Goal: Task Accomplishment & Management: Manage account settings

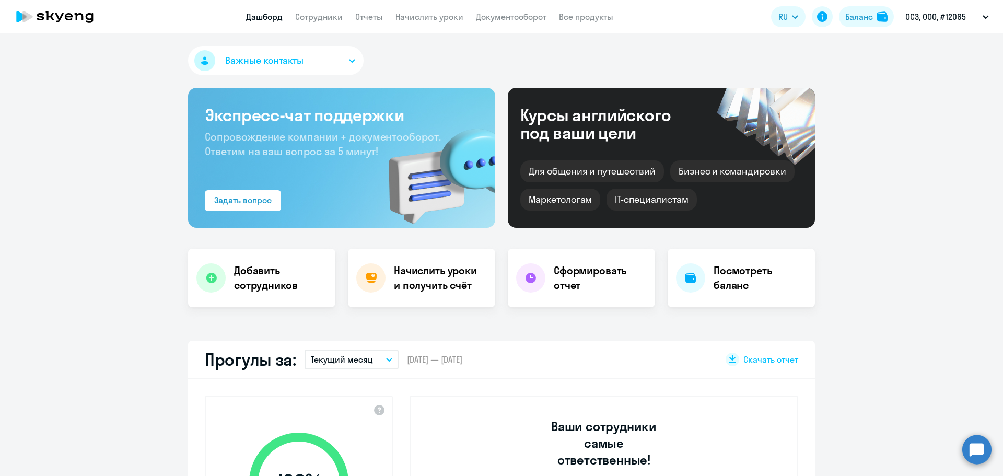
select select "30"
click at [311, 18] on link "Сотрудники" at bounding box center [319, 16] width 48 height 10
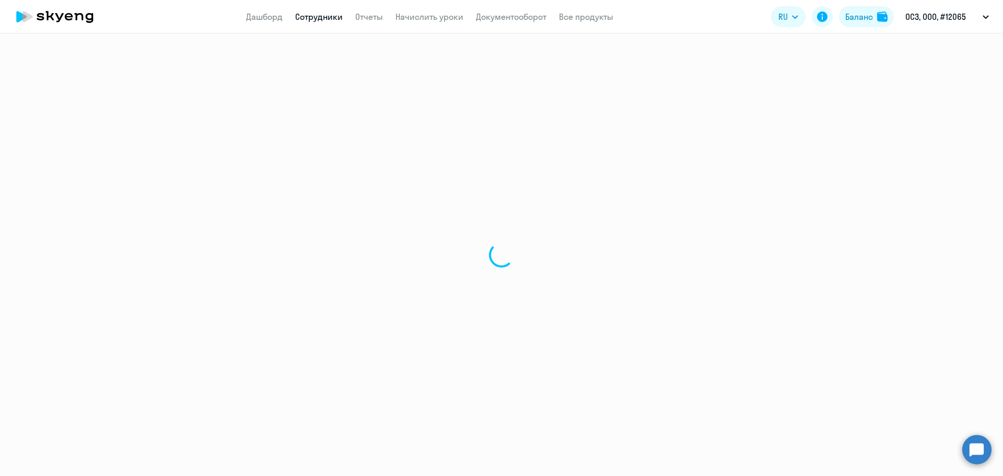
select select "30"
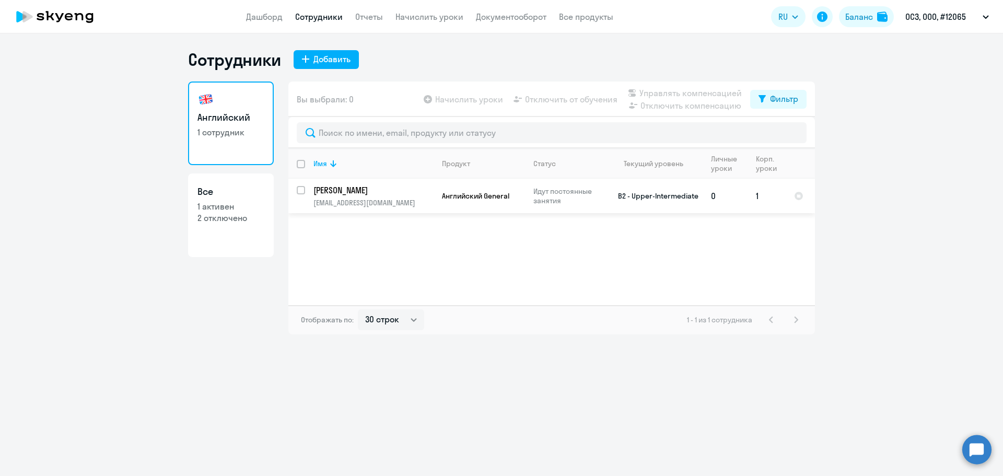
click at [300, 191] on input "select row 5948632" at bounding box center [307, 196] width 21 height 21
checkbox input "true"
click at [449, 98] on span "Начислить уроки" at bounding box center [469, 99] width 68 height 13
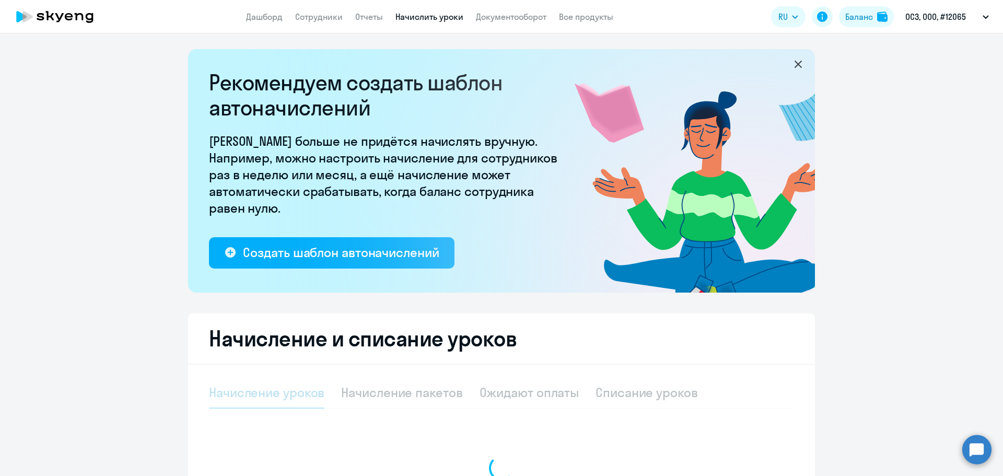
select select "10"
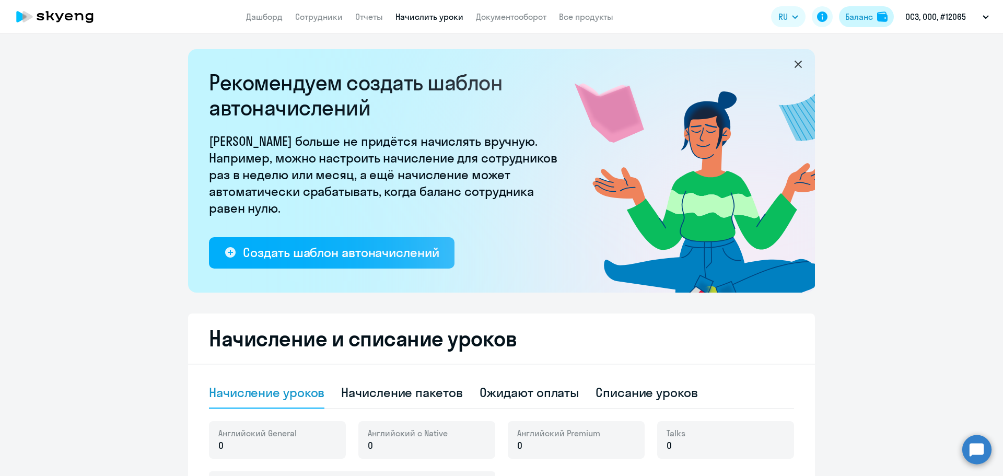
click at [857, 15] on div "Баланс" at bounding box center [859, 16] width 28 height 13
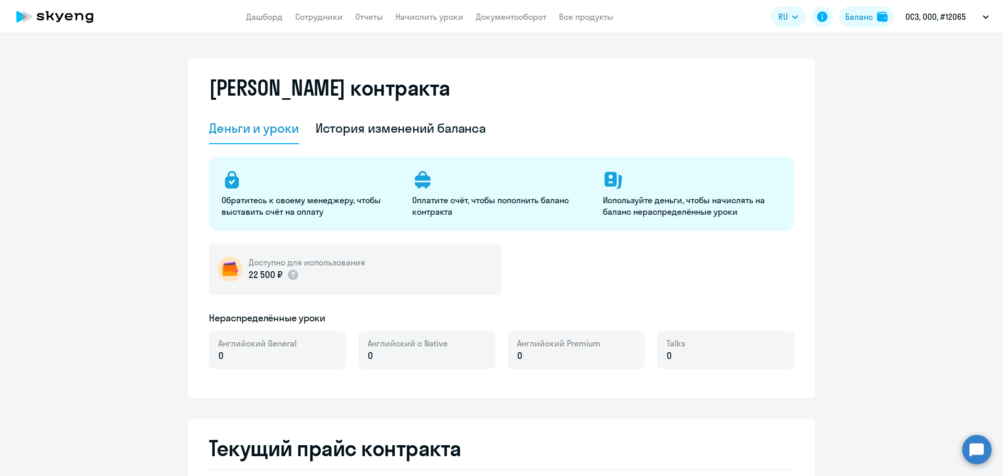
select select "english_adult_not_native_speaker"
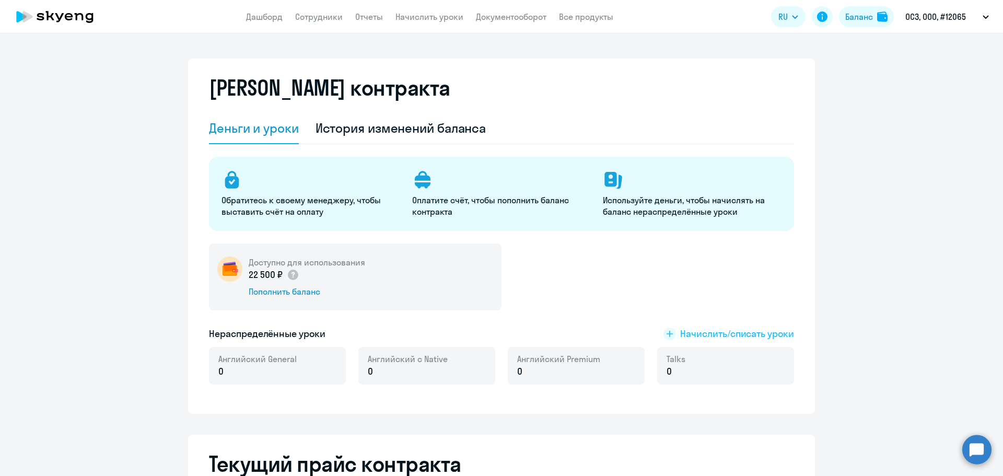
click at [751, 340] on span "Начислить/списать уроки" at bounding box center [737, 334] width 114 height 14
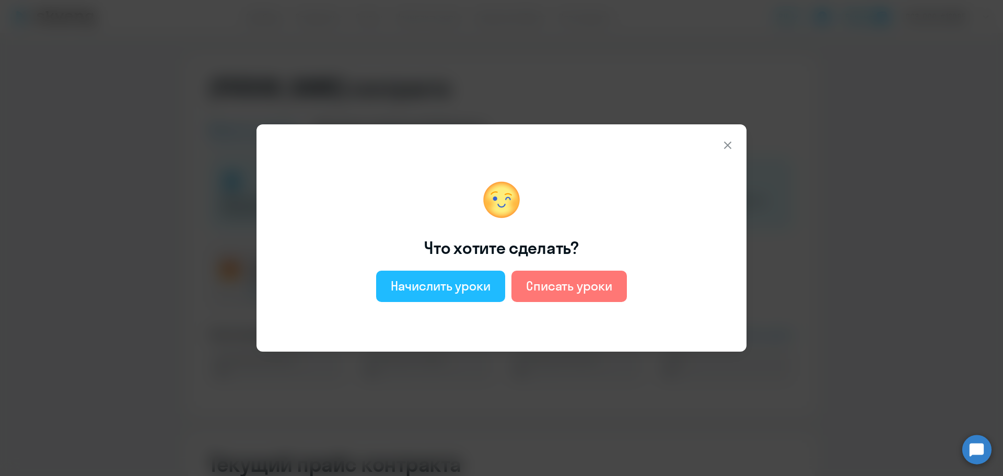
click at [421, 283] on div "Начислить уроки" at bounding box center [441, 285] width 100 height 17
select select "english_adult_not_native_speaker"
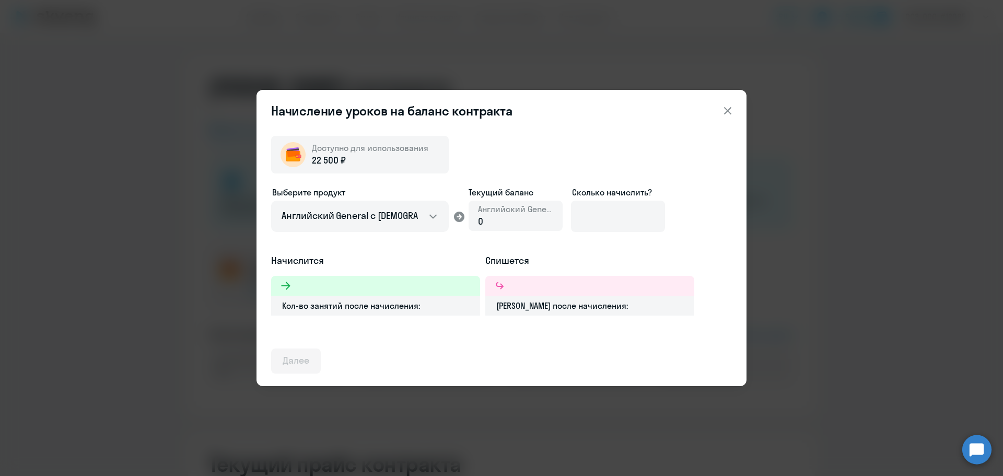
click at [513, 214] on span "Английский General" at bounding box center [515, 208] width 75 height 11
click at [509, 215] on div "0" at bounding box center [515, 222] width 75 height 14
click at [640, 211] on input at bounding box center [618, 216] width 94 height 31
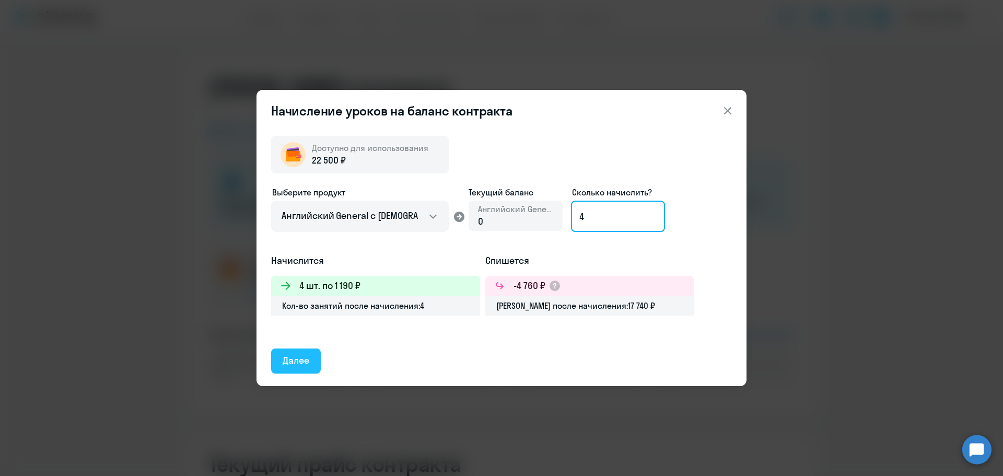
type input "4"
click at [299, 360] on div "Далее" at bounding box center [296, 361] width 27 height 14
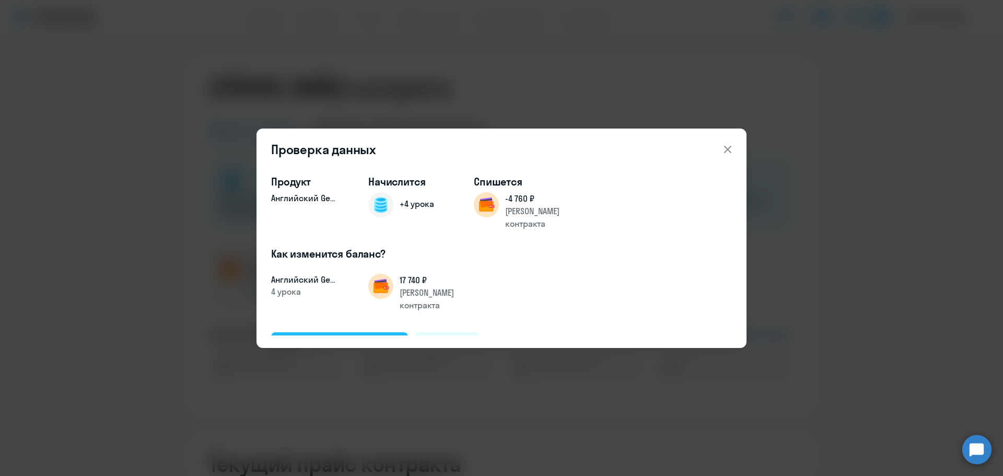
click at [358, 337] on div "Подтвердить и начислить" at bounding box center [340, 344] width 114 height 14
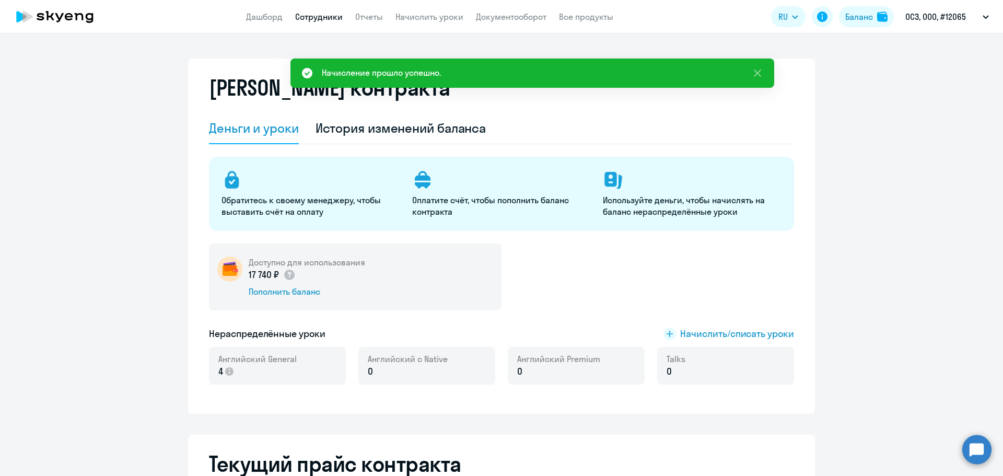
click at [322, 15] on link "Сотрудники" at bounding box center [319, 16] width 48 height 10
select select "30"
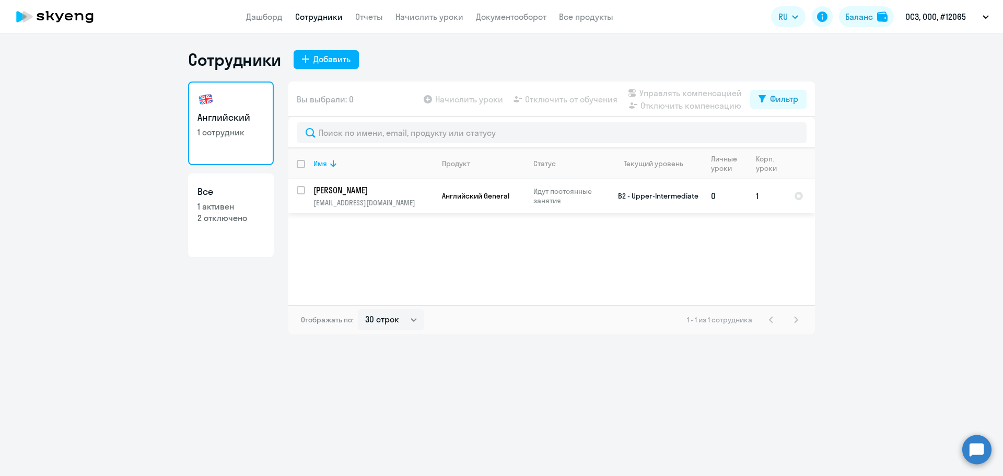
click at [298, 190] on input "select row 5948632" at bounding box center [307, 196] width 21 height 21
checkbox input "true"
click at [483, 96] on span "Начислить уроки" at bounding box center [469, 99] width 68 height 13
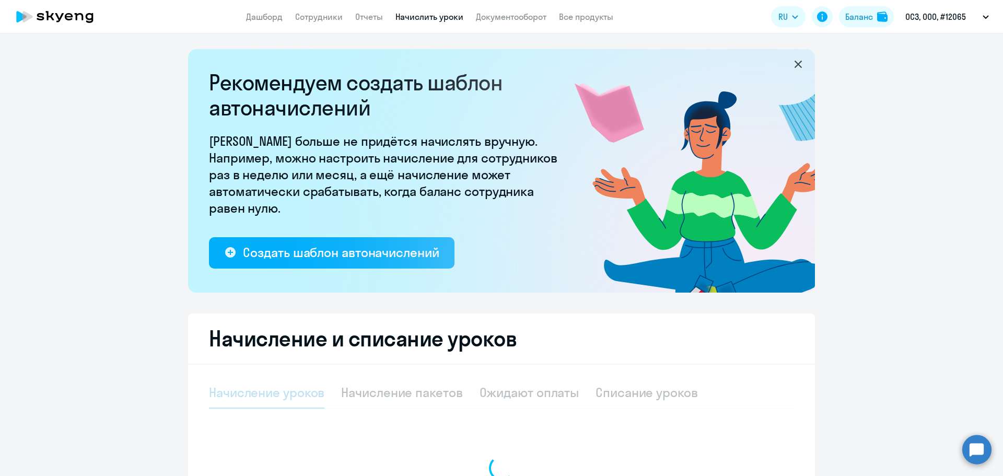
select select "10"
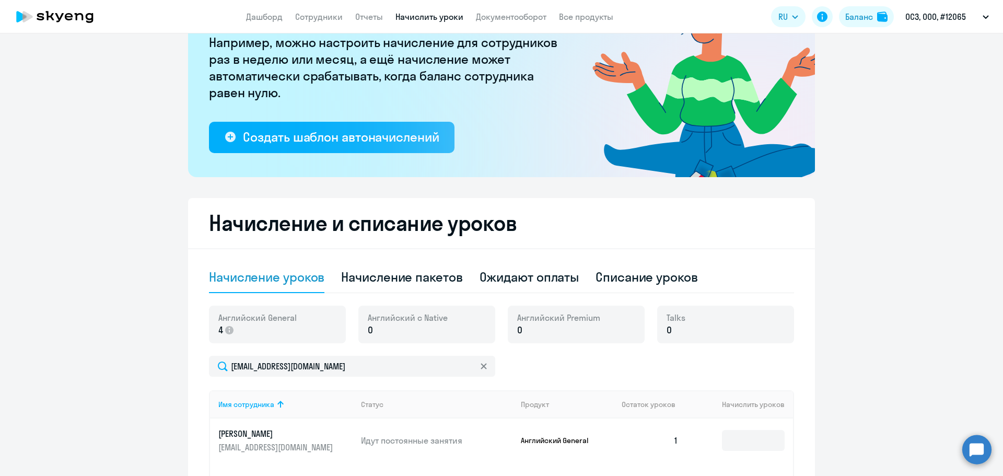
scroll to position [209, 0]
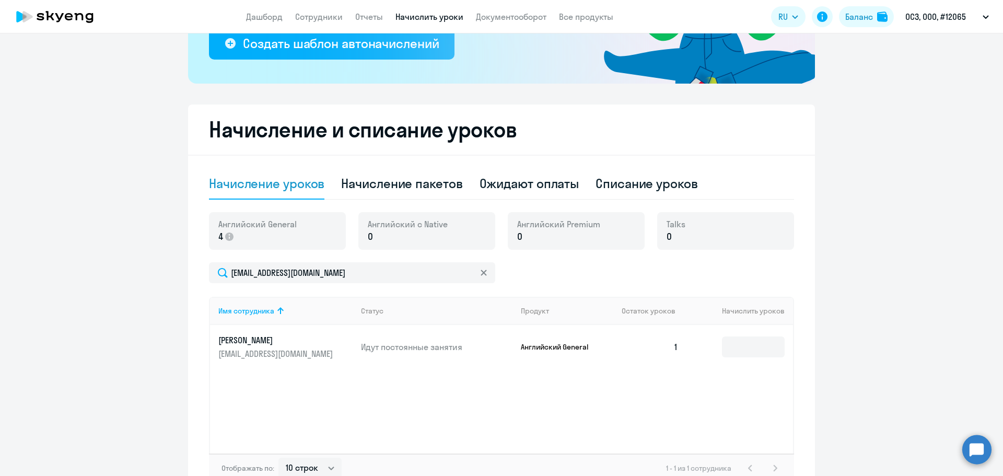
click at [429, 243] on p "0" at bounding box center [408, 237] width 80 height 14
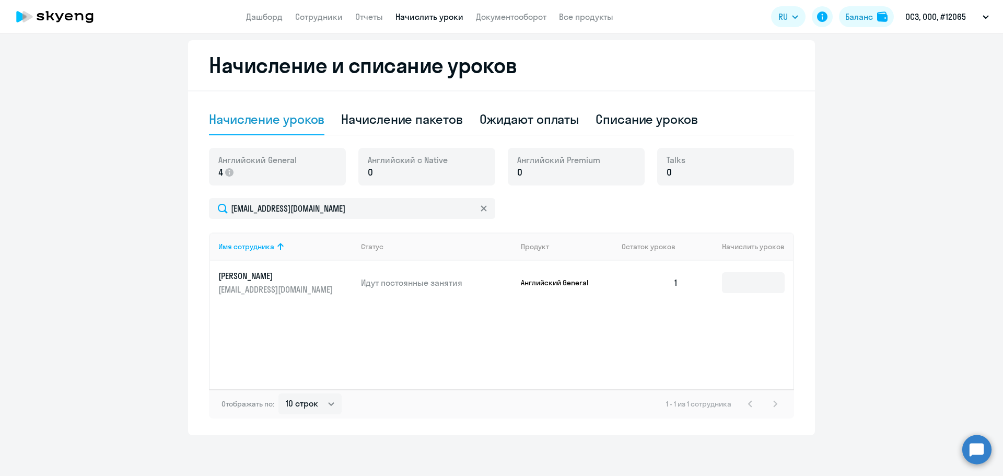
scroll to position [274, 0]
click at [738, 286] on input at bounding box center [753, 281] width 63 height 21
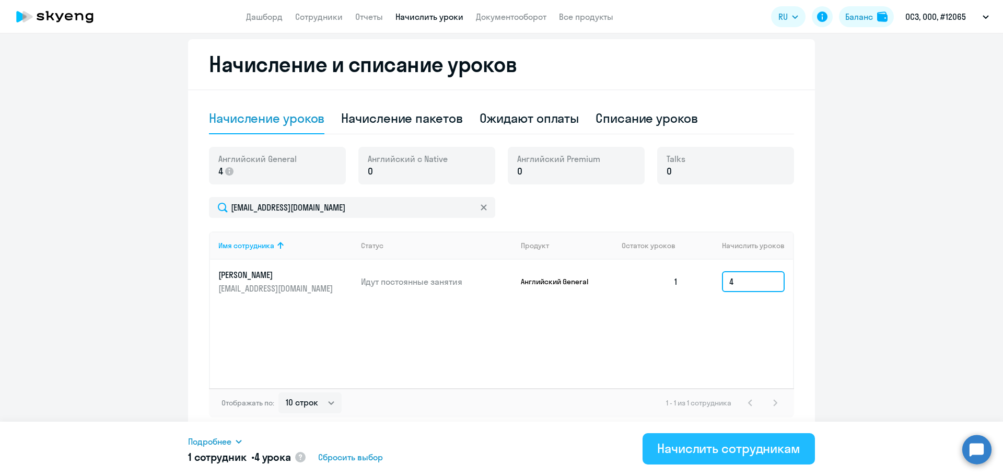
type input "4"
click at [695, 451] on div "Начислить сотрудникам" at bounding box center [728, 448] width 143 height 17
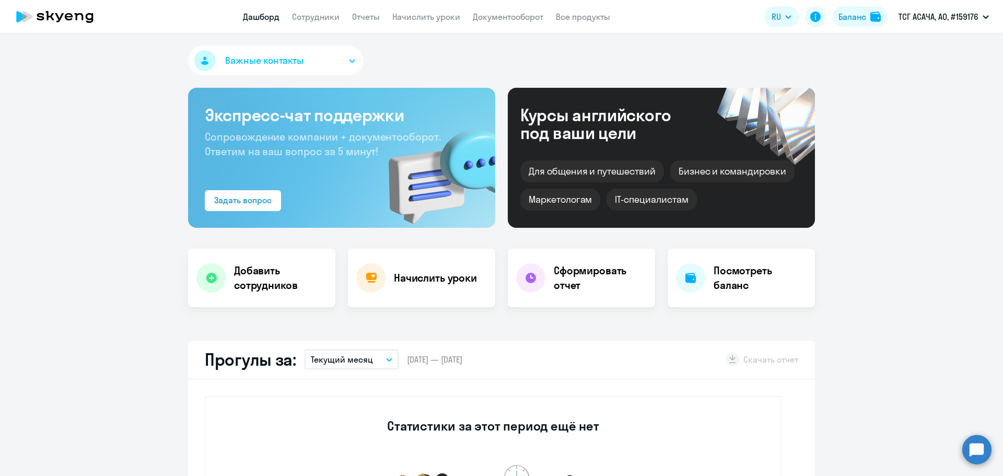
select select "30"
click at [311, 22] on app-menu-item-link "Сотрудники" at bounding box center [316, 16] width 48 height 13
click at [316, 16] on link "Сотрудники" at bounding box center [316, 16] width 48 height 10
select select "30"
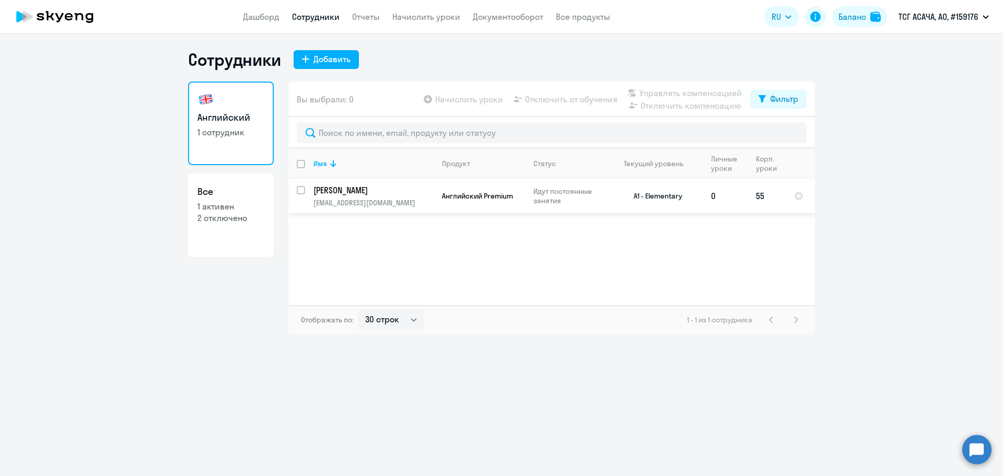
click at [371, 205] on p "r-admi-r@yandex.ru" at bounding box center [373, 202] width 120 height 9
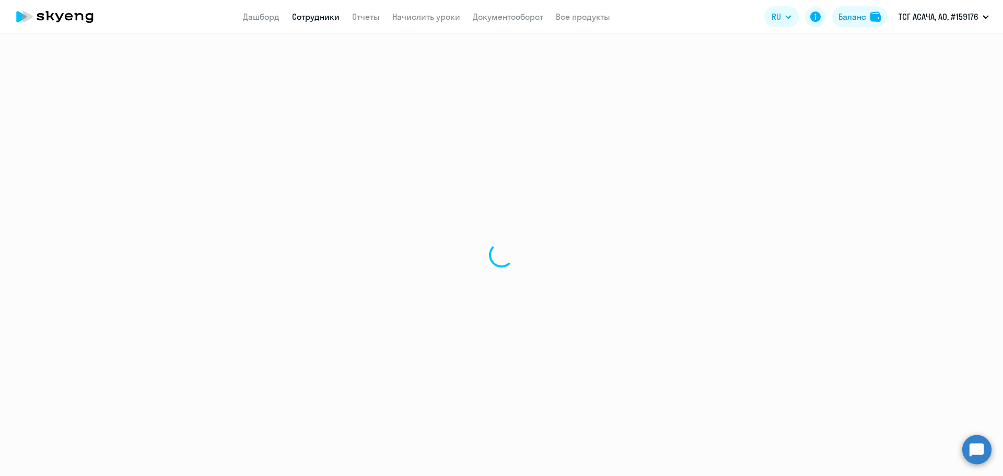
select select "english"
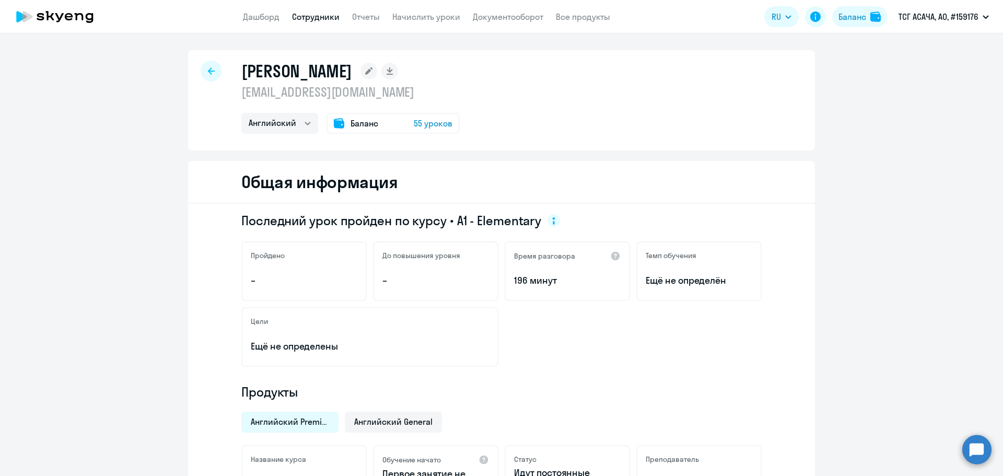
click at [208, 72] on icon at bounding box center [211, 70] width 7 height 7
select select "30"
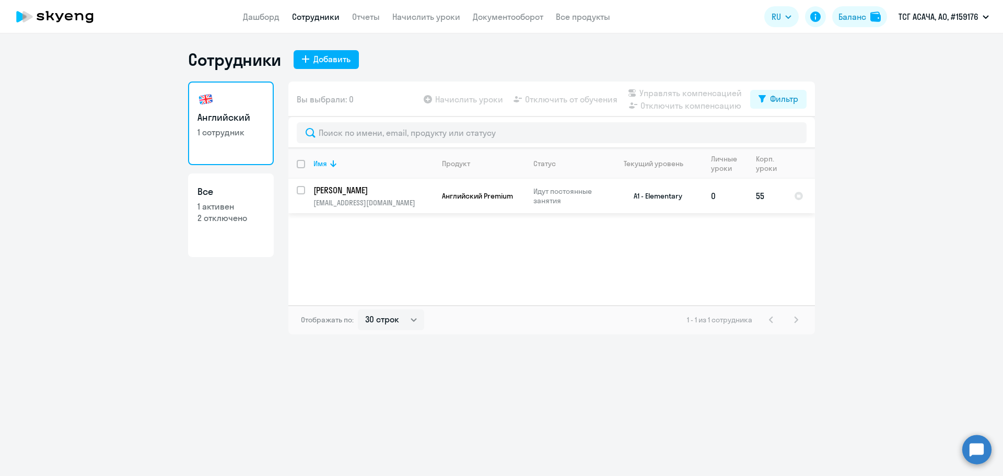
click at [298, 192] on input "select row 11771407" at bounding box center [307, 196] width 21 height 21
checkbox input "true"
click at [560, 109] on div "Начислить уроки Отключить от обучения Управлять компенсацией Отключить компенса…" at bounding box center [586, 99] width 329 height 25
click at [563, 106] on div "Начислить уроки Отключить от обучения Управлять компенсацией Отключить компенса…" at bounding box center [586, 99] width 329 height 25
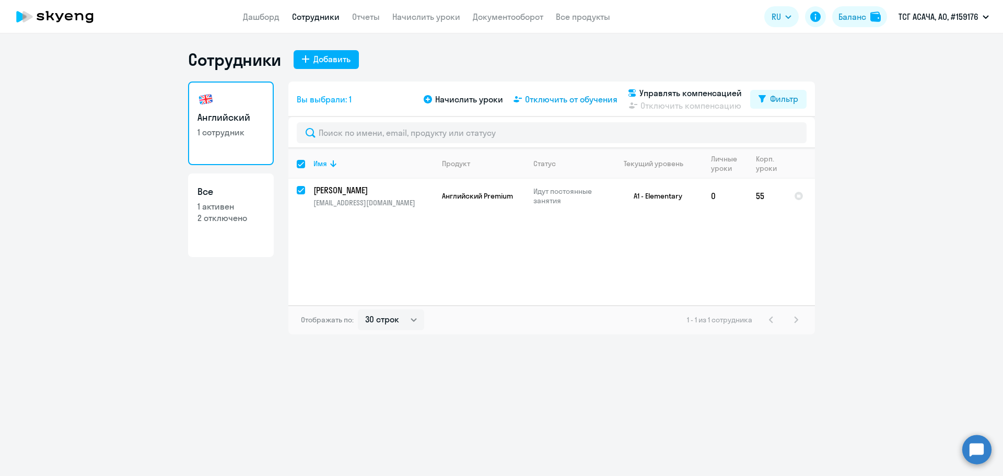
click at [568, 102] on span "Отключить от обучения" at bounding box center [571, 99] width 92 height 13
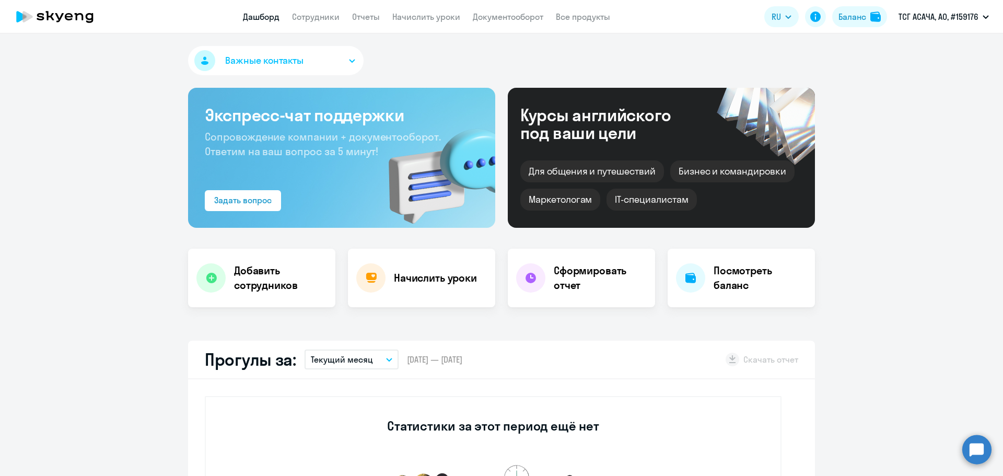
select select "30"
click at [409, 17] on link "Начислить уроки" at bounding box center [426, 16] width 68 height 10
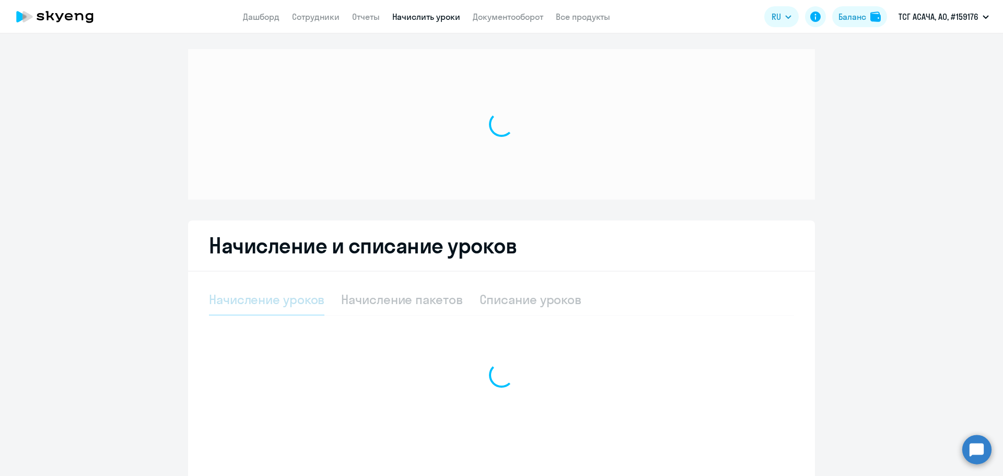
select select "10"
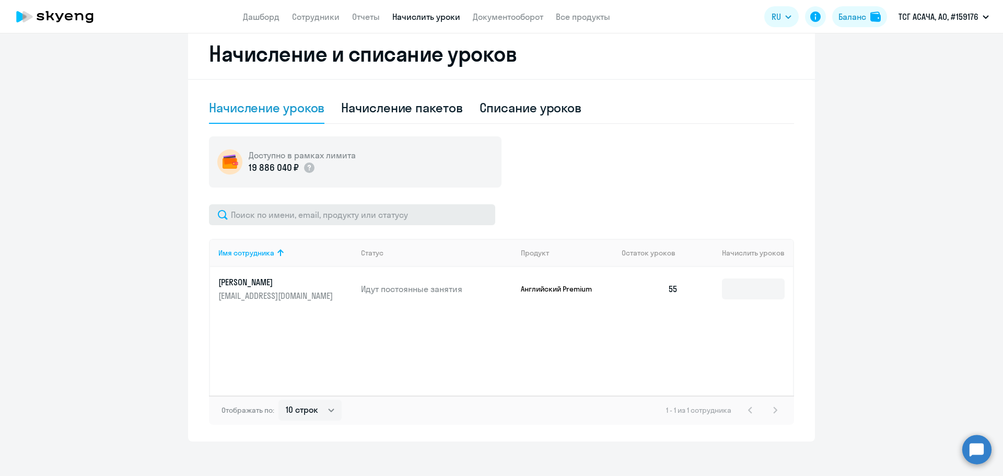
scroll to position [292, 0]
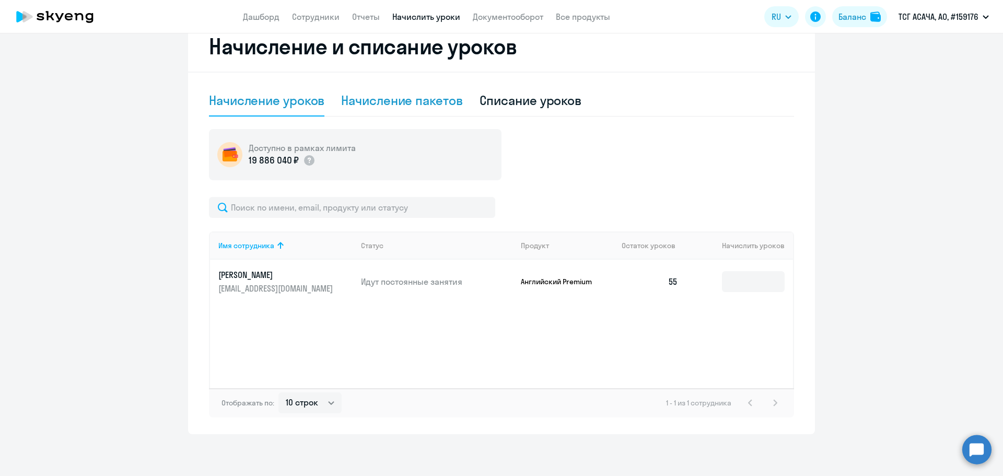
click at [392, 102] on div "Начисление пакетов" at bounding box center [401, 100] width 121 height 17
select select "10"
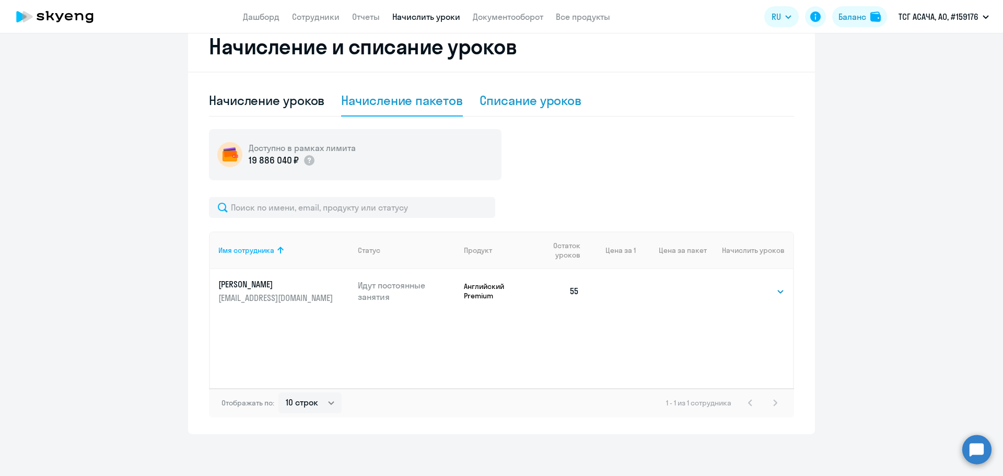
click at [539, 100] on div "Списание уроков" at bounding box center [531, 100] width 102 height 17
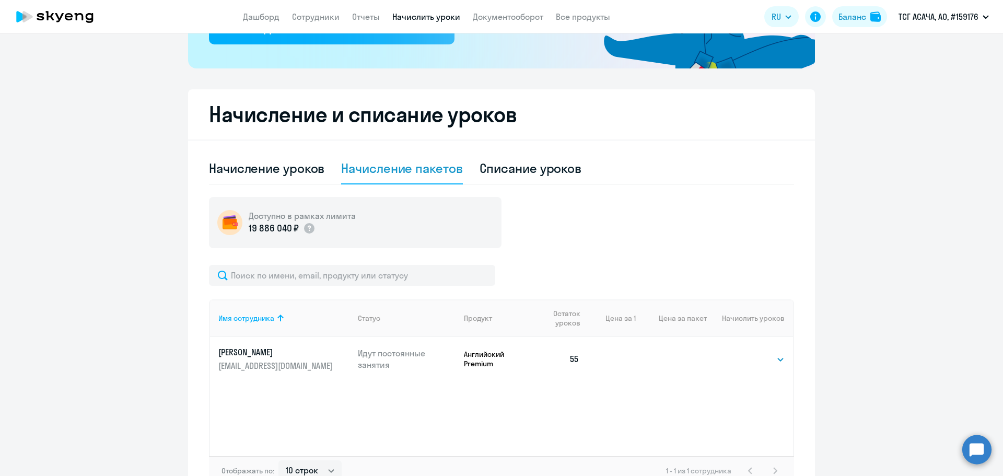
select select "10"
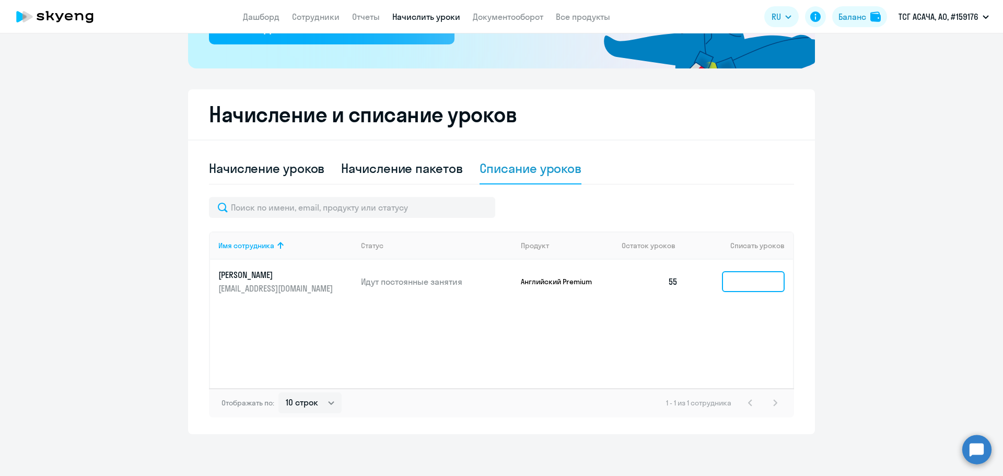
click at [756, 288] on input at bounding box center [753, 281] width 63 height 21
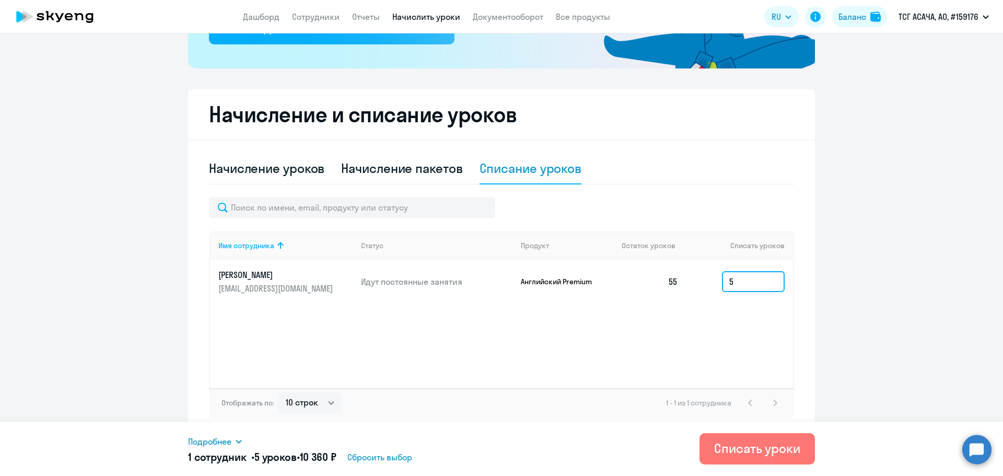
type input "55"
drag, startPoint x: 745, startPoint y: 285, endPoint x: 718, endPoint y: 286, distance: 26.6
click at [722, 286] on input "55" at bounding box center [753, 281] width 63 height 21
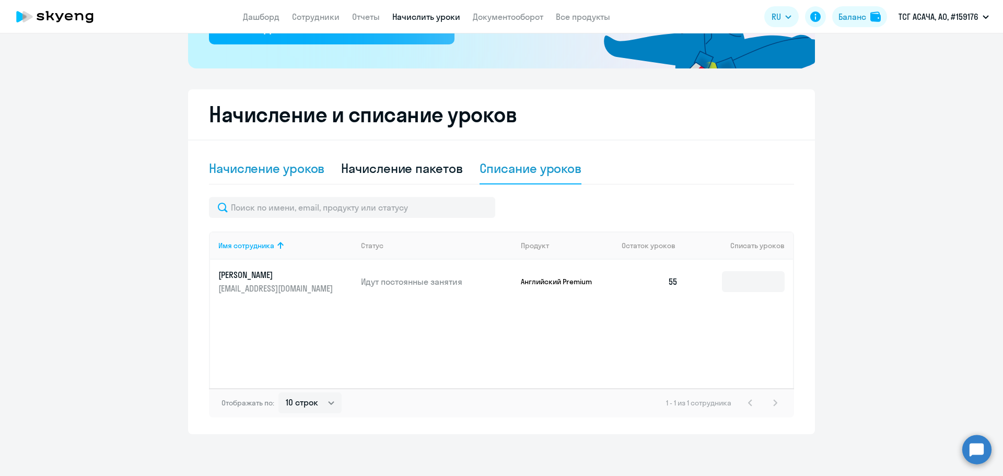
click at [276, 172] on div "Начисление уроков" at bounding box center [266, 168] width 115 height 17
select select "10"
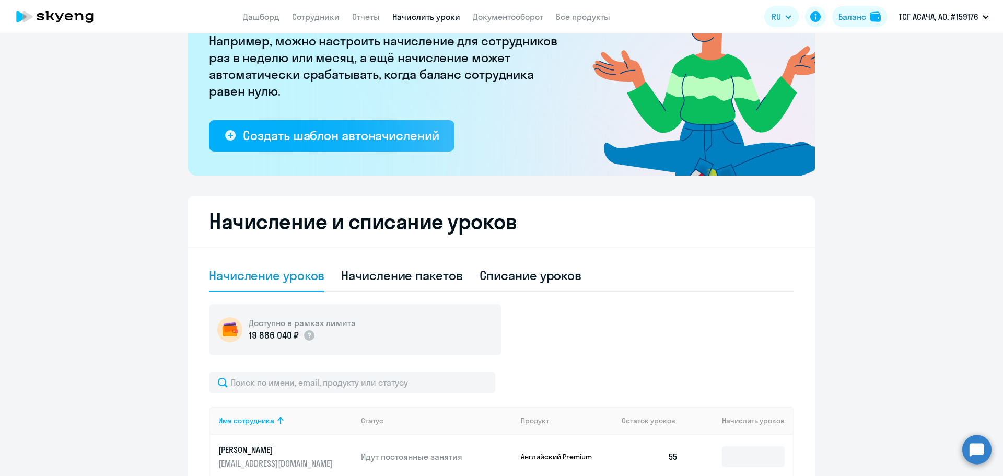
scroll to position [31, 0]
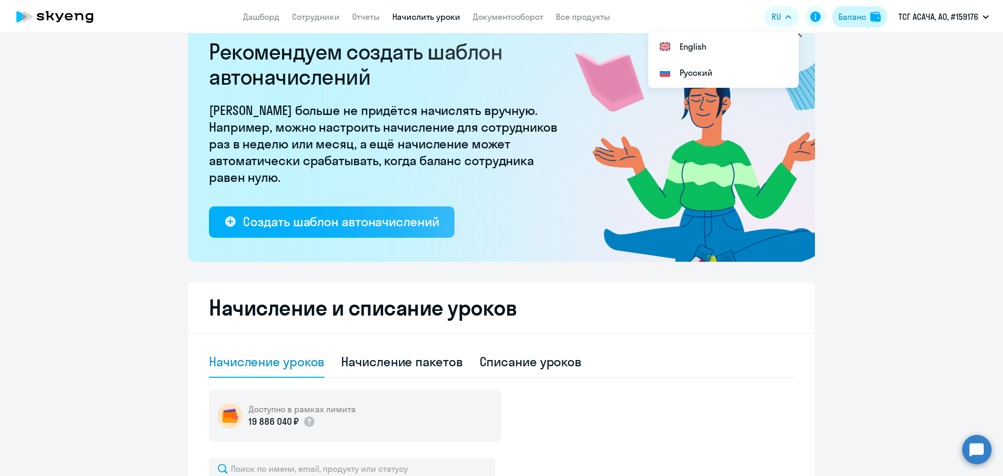
click at [843, 17] on div "Баланс" at bounding box center [852, 16] width 28 height 13
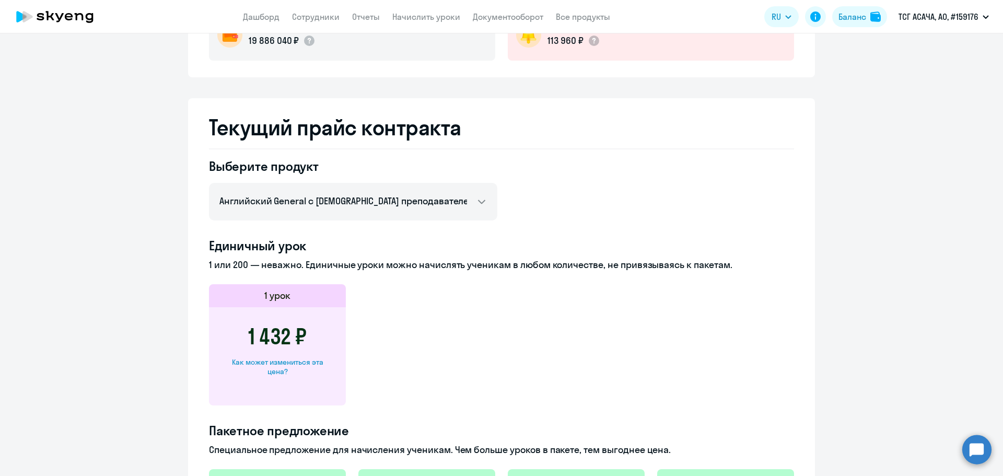
scroll to position [147, 0]
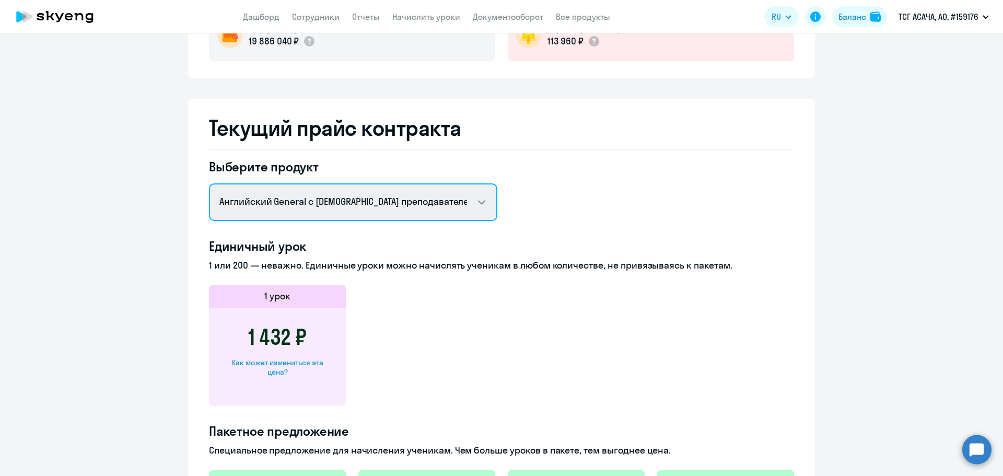
click at [460, 200] on select "Английский General с русскоговорящим преподавателем Английский General с англог…" at bounding box center [353, 202] width 288 height 38
click at [209, 183] on select "Английский General с русскоговорящим преподавателем Английский General с англог…" at bounding box center [353, 202] width 288 height 38
click at [447, 208] on select "Английский General с русскоговорящим преподавателем Английский General с англог…" at bounding box center [353, 202] width 288 height 38
select select "english_adult_not_native_speaker"
click at [209, 183] on select "Английский General с русскоговорящим преподавателем Английский General с англог…" at bounding box center [353, 202] width 288 height 38
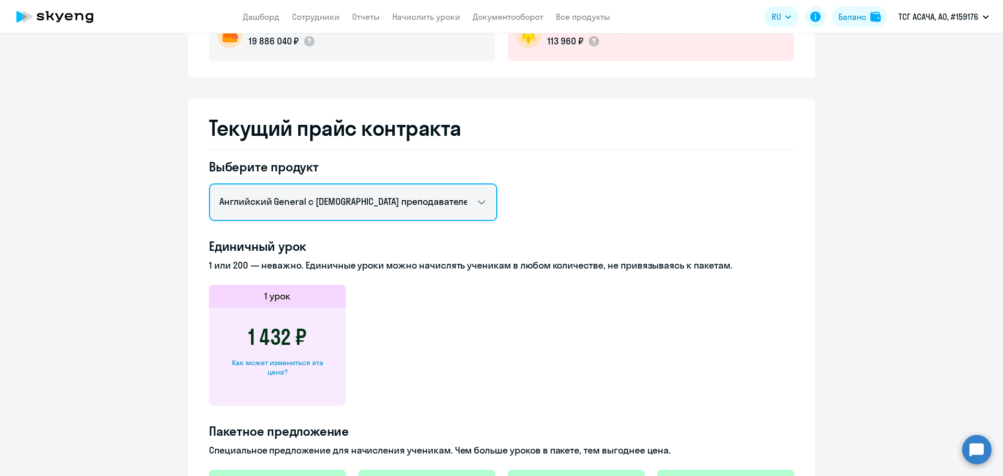
scroll to position [0, 0]
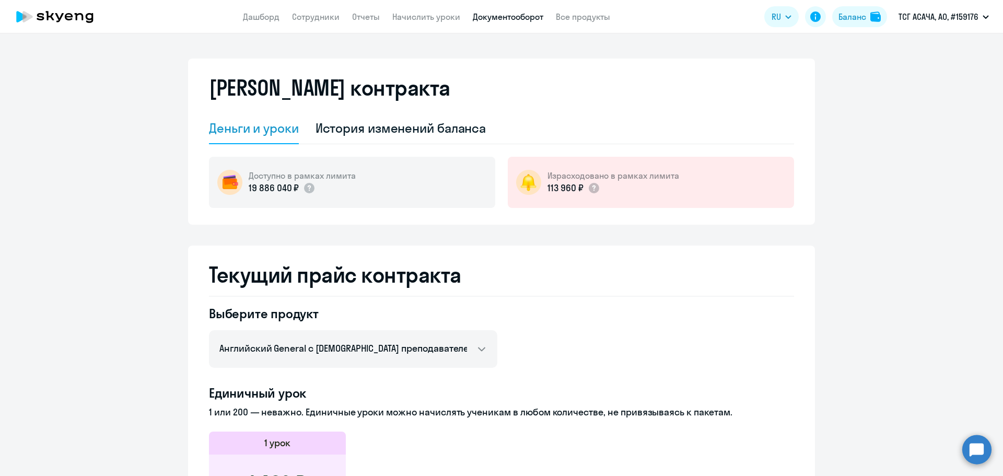
click at [494, 16] on link "Документооборот" at bounding box center [508, 16] width 71 height 10
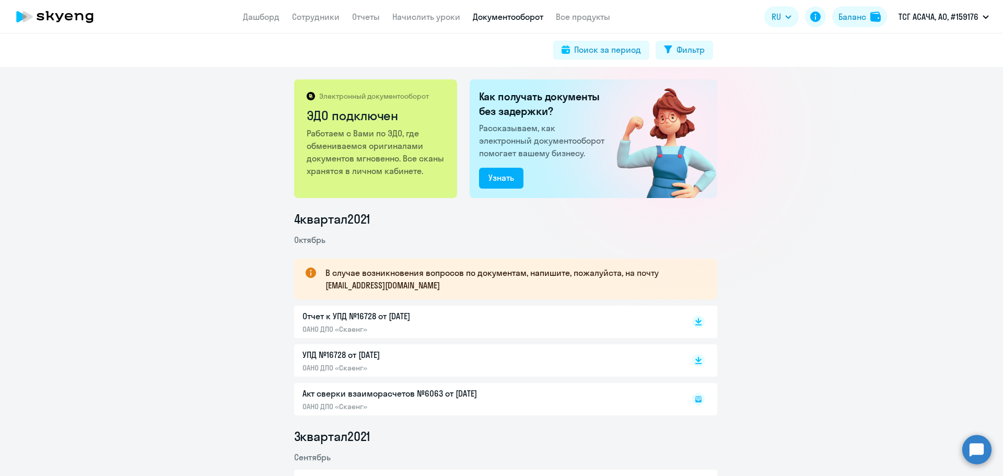
click at [335, 318] on p "Отчет к УПД №16728 от [DATE]" at bounding box center [411, 316] width 219 height 13
click at [328, 353] on p "УПД №16728 от [DATE]" at bounding box center [411, 354] width 219 height 13
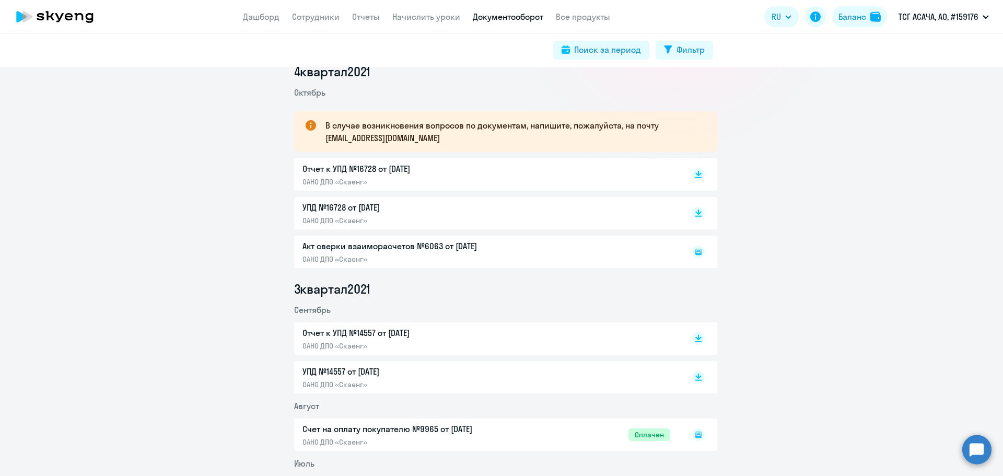
scroll to position [157, 0]
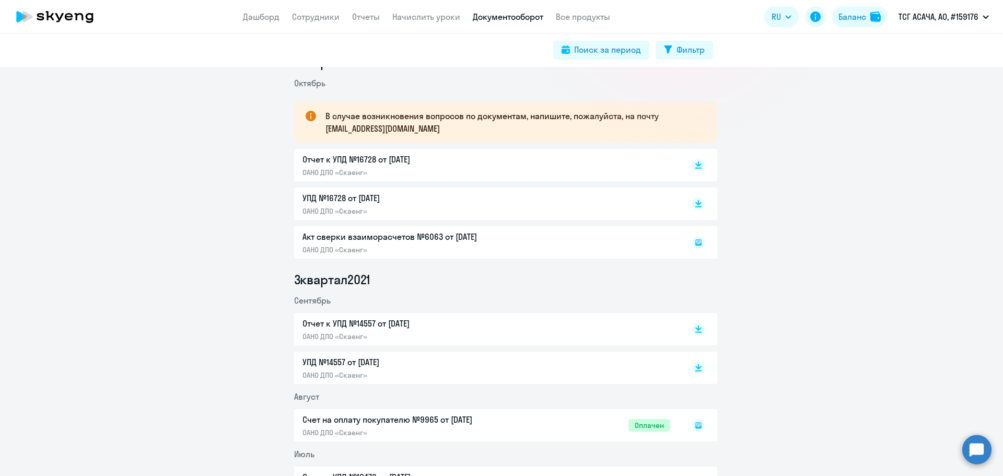
click at [407, 234] on div "Акт сверки взаиморасчетов №6063 от 02.10.2021 ОАНО ДПО «Скаенг»" at bounding box center [505, 242] width 423 height 32
click at [385, 239] on div "Акт сверки взаиморасчетов №6063 от 02.10.2021 ОАНО ДПО «Скаенг»" at bounding box center [505, 242] width 423 height 32
click at [382, 239] on div "Акт сверки взаиморасчетов №6063 от 02.10.2021 ОАНО ДПО «Скаенг»" at bounding box center [505, 242] width 423 height 32
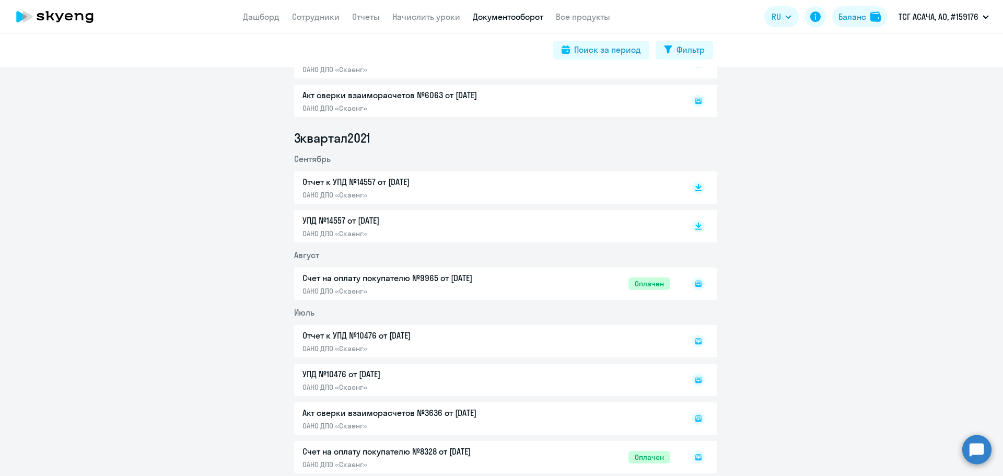
scroll to position [313, 0]
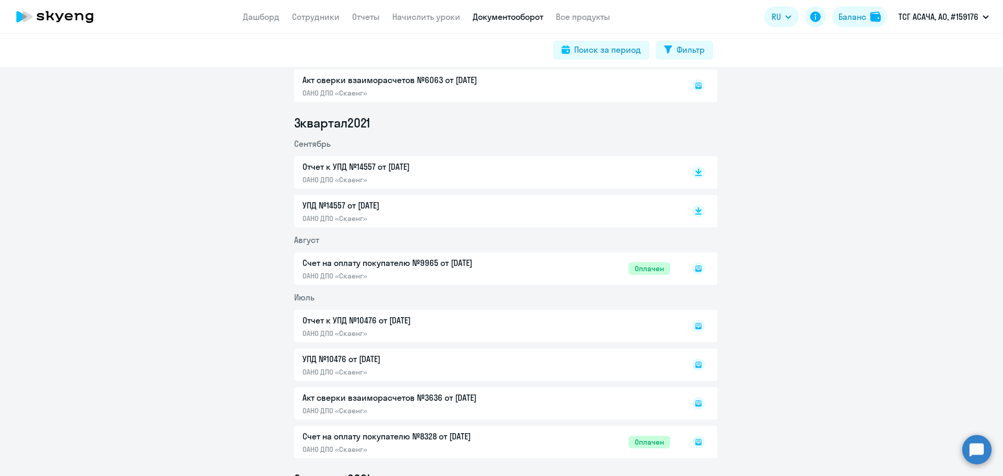
click at [316, 272] on div "Счет на оплату покупателю №9965 от [DATE] ОАНО ДПО «Скаенг» Оплачен" at bounding box center [505, 268] width 423 height 32
click at [695, 267] on rect at bounding box center [698, 268] width 13 height 13
click at [696, 271] on rect at bounding box center [698, 268] width 13 height 13
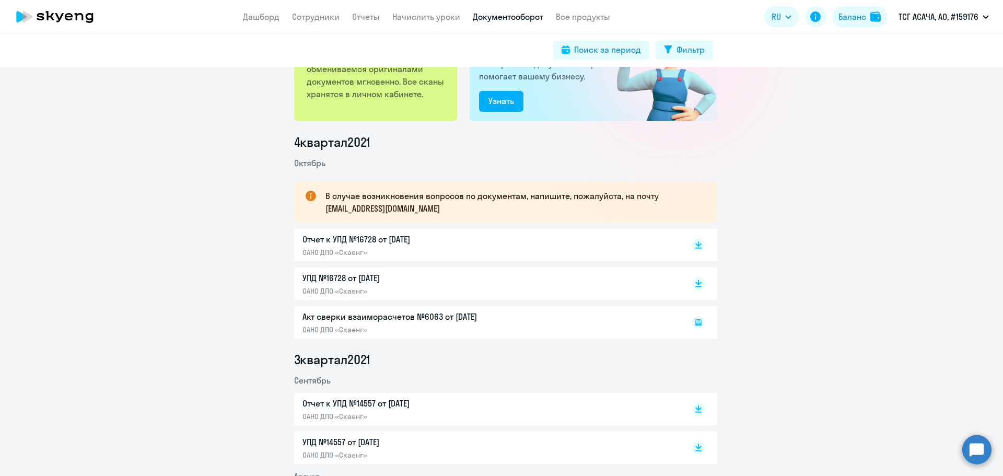
scroll to position [209, 0]
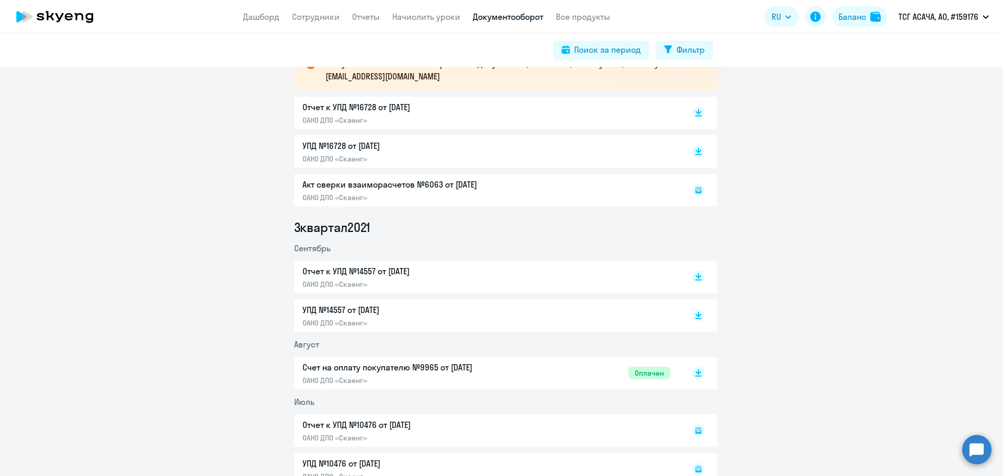
click at [377, 364] on p "Счет на оплату покупателю №9965 от [DATE]" at bounding box center [411, 367] width 219 height 13
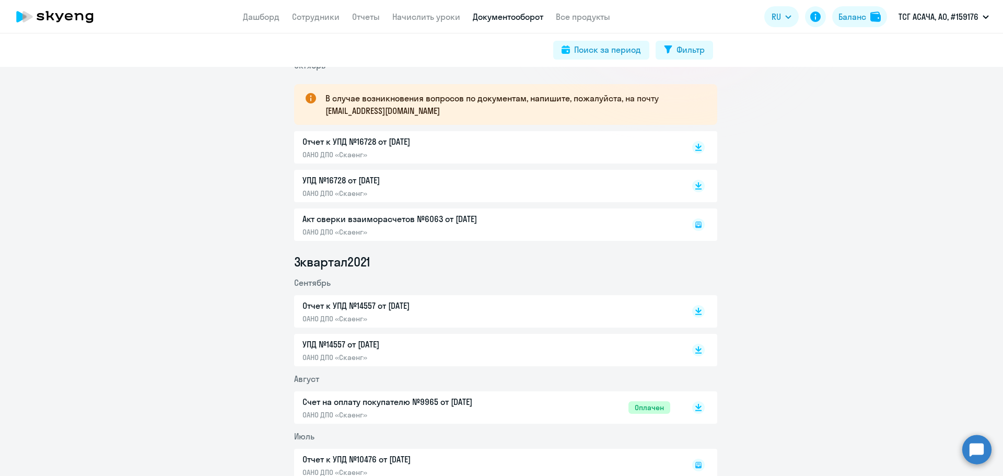
scroll to position [157, 0]
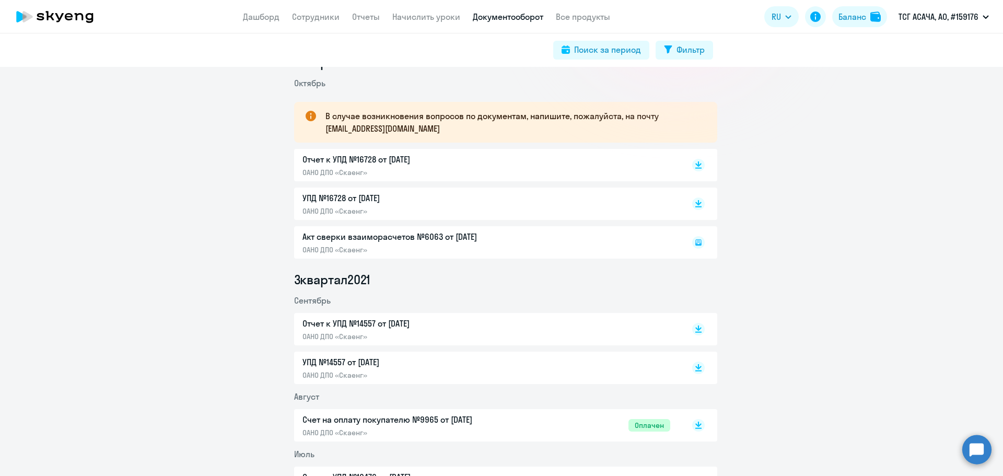
click at [344, 196] on p "УПД №16728 от [DATE]" at bounding box center [411, 198] width 219 height 13
click at [358, 157] on p "Отчет к УПД №16728 от [DATE]" at bounding box center [411, 159] width 219 height 13
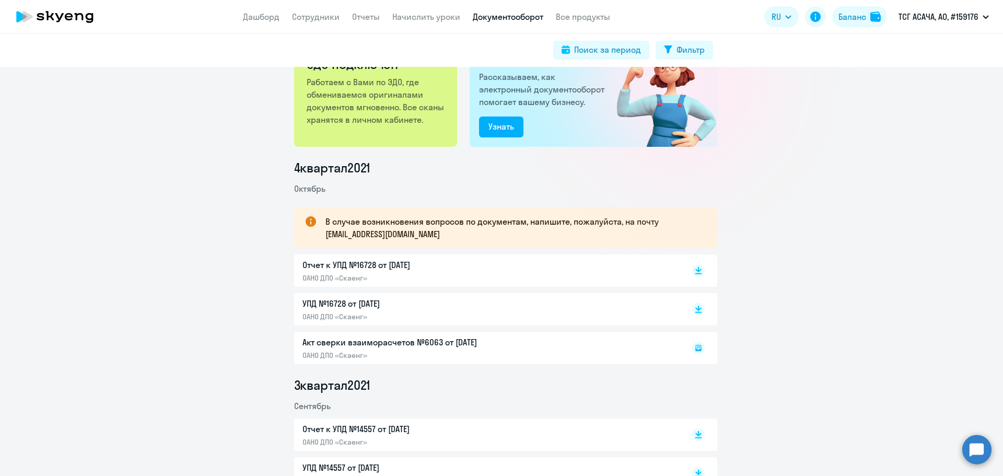
scroll to position [0, 0]
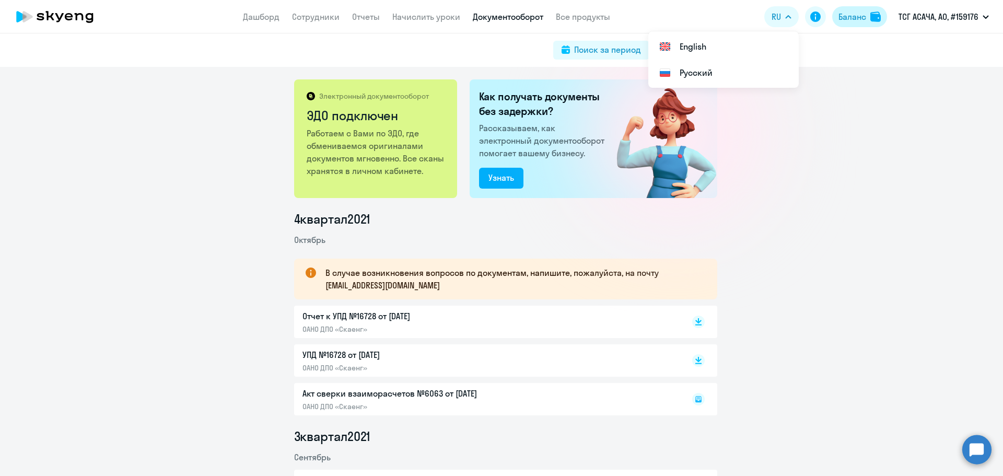
click at [861, 19] on div "Баланс" at bounding box center [852, 16] width 28 height 13
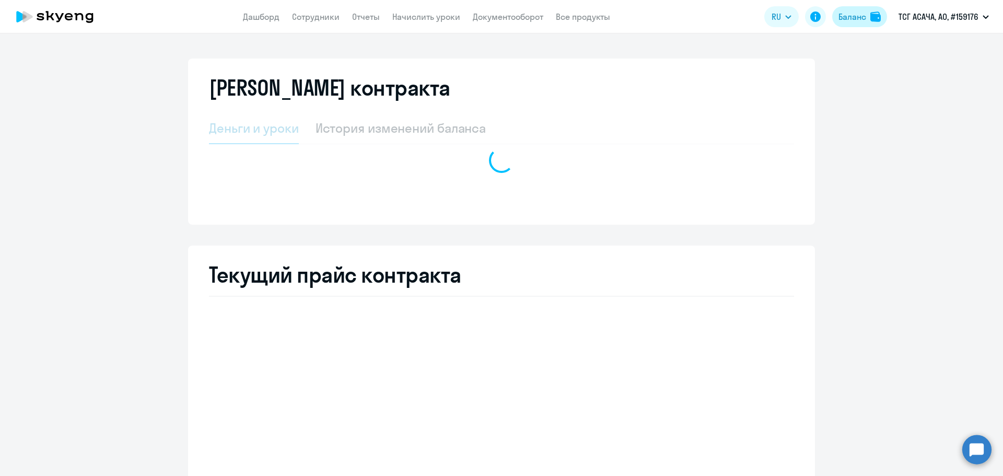
select select "english_adult_not_native_speaker"
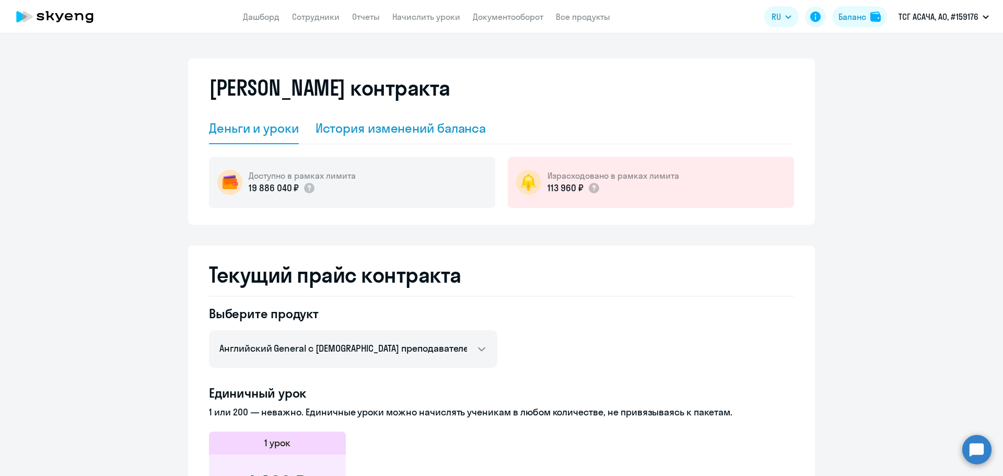
click at [391, 121] on div "История изменений баланса" at bounding box center [401, 128] width 171 height 17
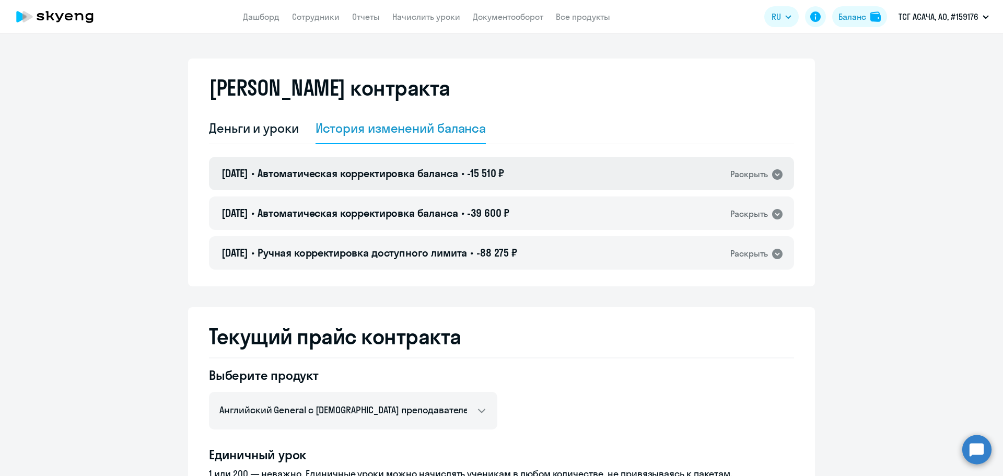
click at [749, 165] on div "14.03.2025 • Автоматическая корректировка баланса • -15 510 ₽ Раскрыть" at bounding box center [501, 173] width 585 height 33
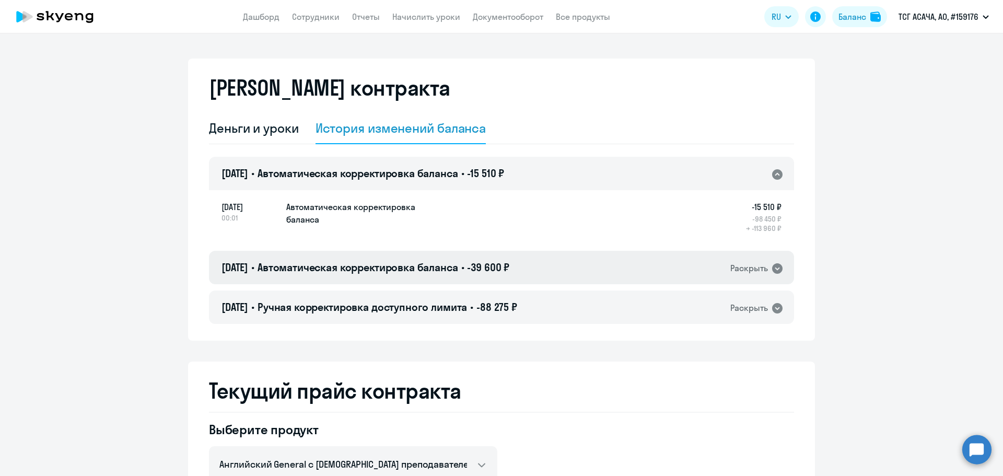
click at [762, 266] on div "Раскрыть" at bounding box center [749, 268] width 38 height 13
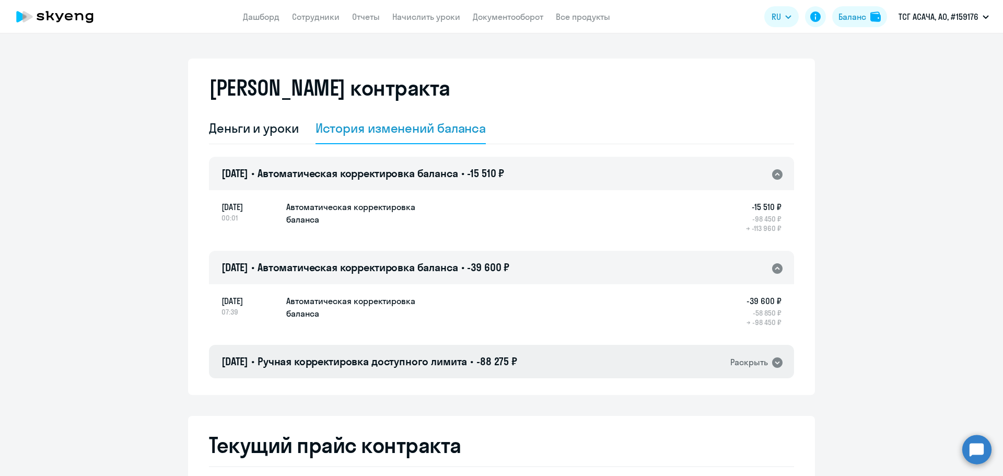
click at [754, 364] on div "Раскрыть" at bounding box center [749, 362] width 38 height 13
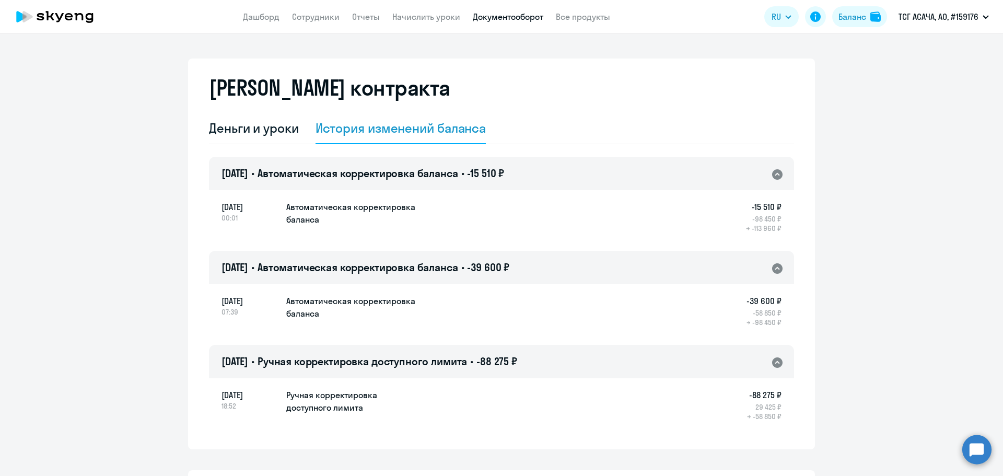
click at [499, 19] on link "Документооборот" at bounding box center [508, 16] width 71 height 10
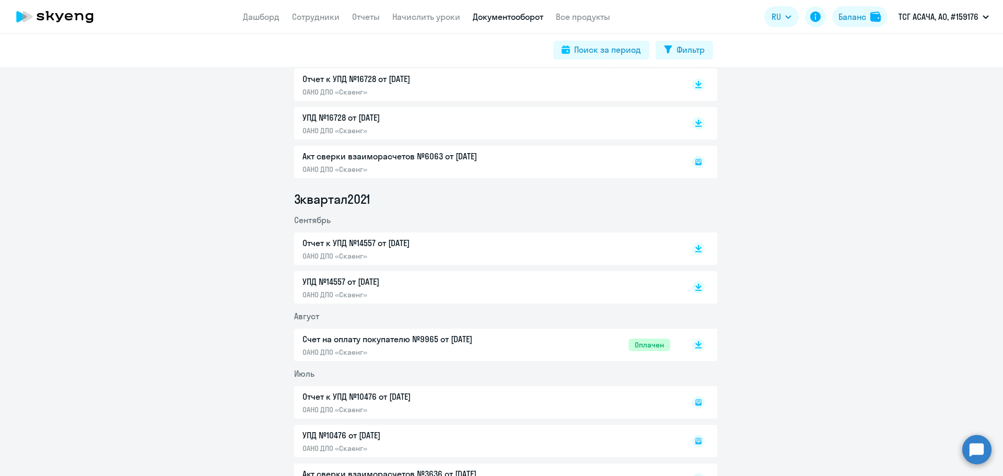
scroll to position [313, 0]
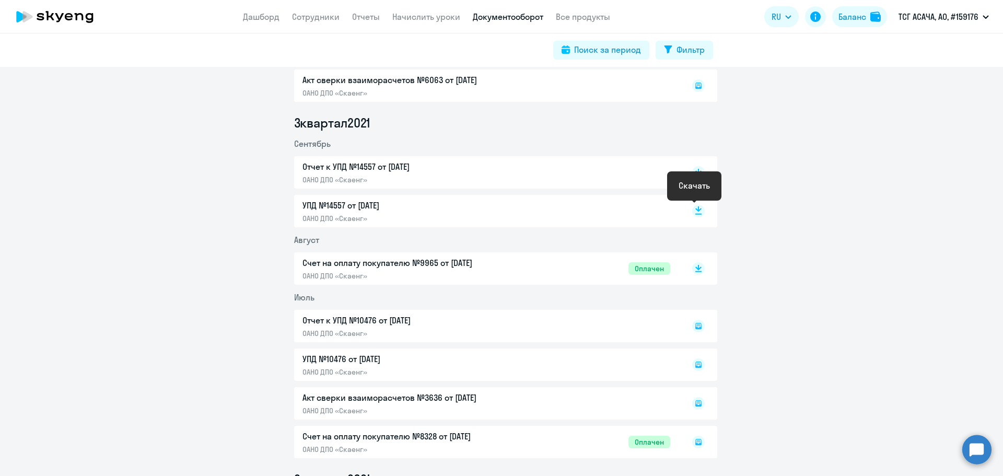
click at [696, 213] on rect at bounding box center [698, 211] width 13 height 13
click at [336, 204] on p "УПД №14557 от [DATE]" at bounding box center [411, 205] width 219 height 13
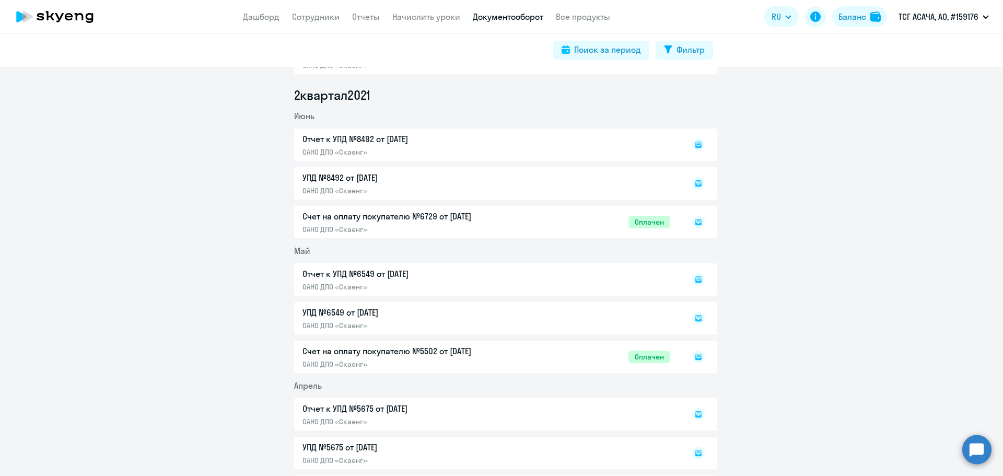
scroll to position [679, 0]
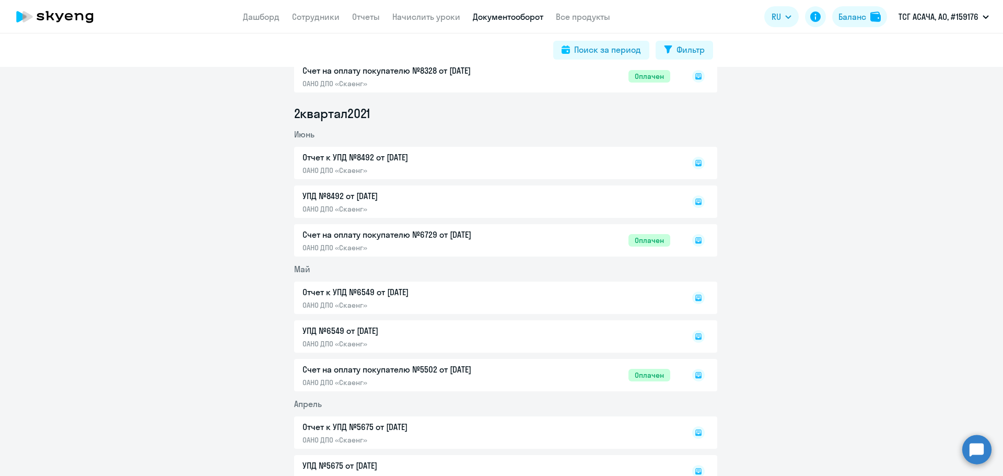
click at [396, 236] on div "Счет на оплату покупателю №6729 от 01.06.2021 ОАНО ДПО «Скаенг» Оплачен" at bounding box center [505, 240] width 423 height 32
click at [695, 242] on icon at bounding box center [698, 240] width 6 height 6
click at [693, 374] on rect at bounding box center [698, 375] width 13 height 13
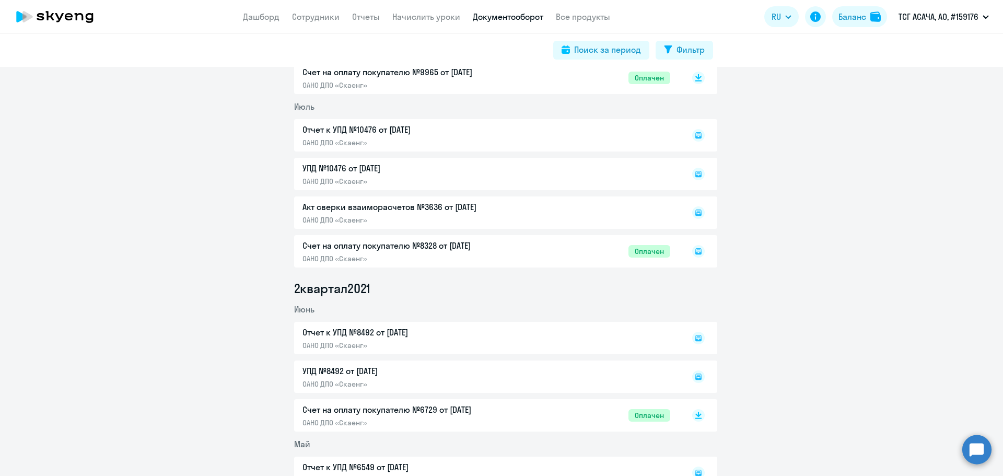
scroll to position [522, 0]
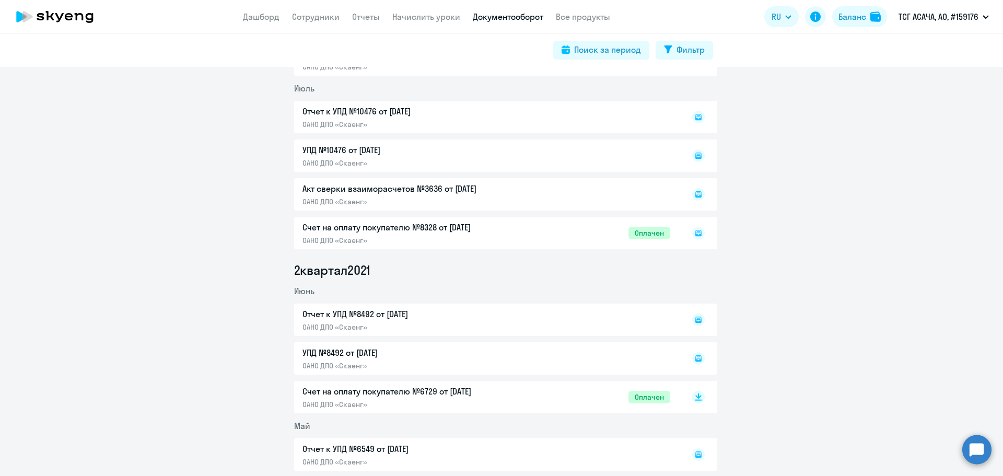
click at [386, 390] on p "Счет на оплату покупателю №6729 от [DATE]" at bounding box center [411, 391] width 219 height 13
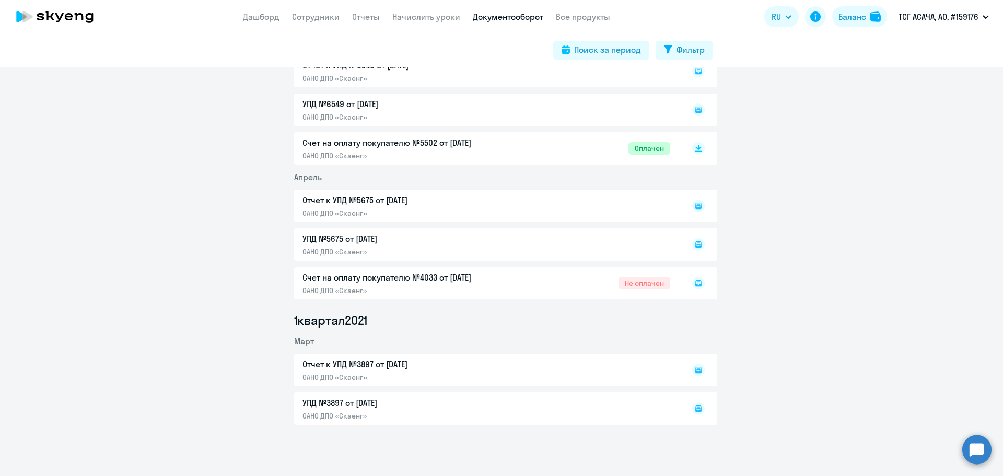
scroll to position [907, 0]
click at [692, 280] on rect at bounding box center [698, 282] width 13 height 13
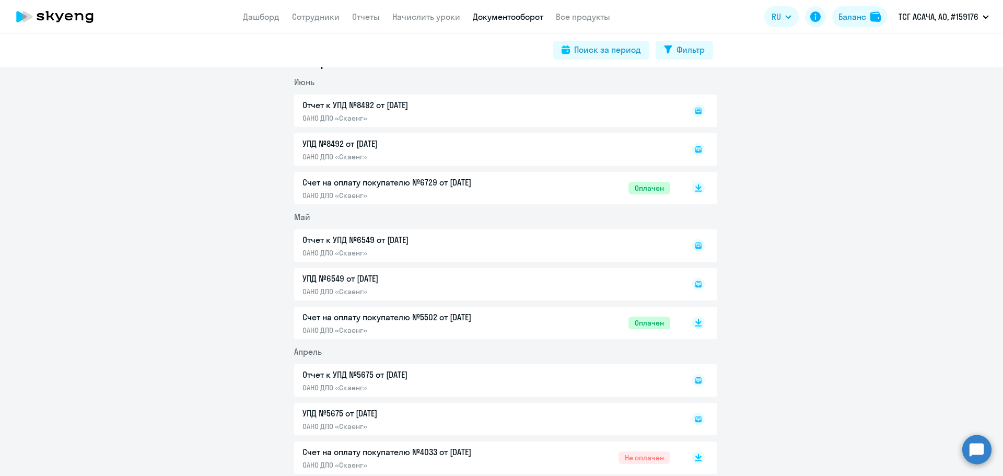
scroll to position [907, 0]
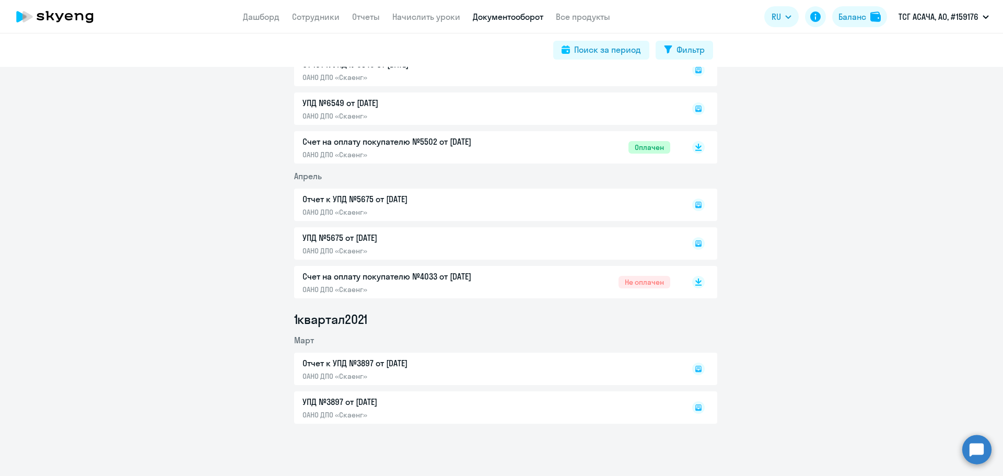
click at [364, 276] on p "Счет на оплату покупателю №4033 от [DATE]" at bounding box center [411, 276] width 219 height 13
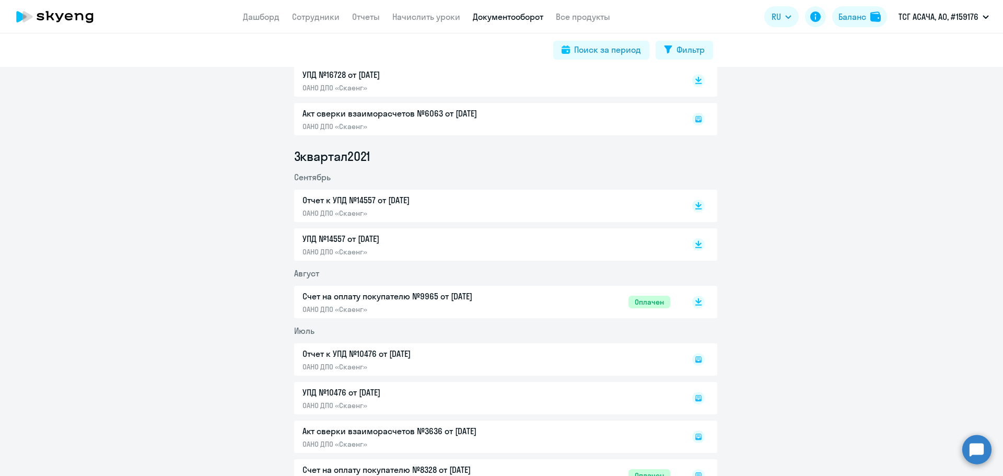
scroll to position [0, 0]
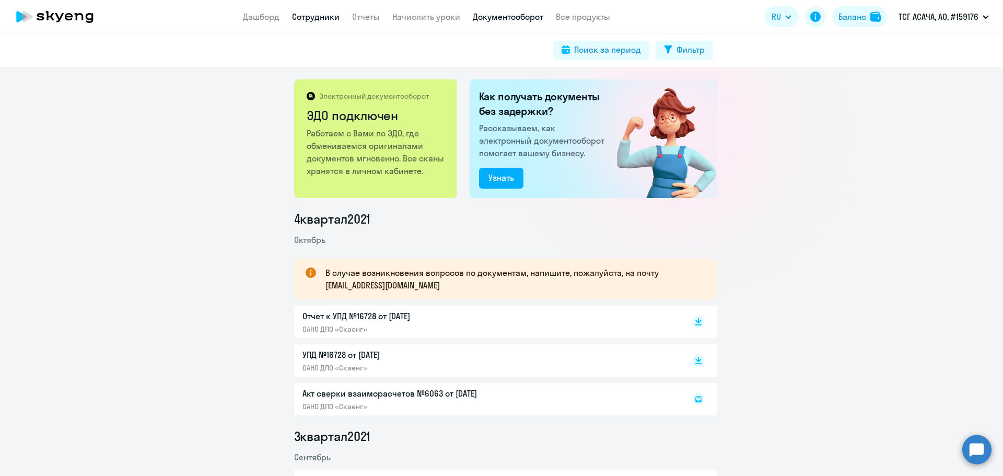
click at [321, 15] on link "Сотрудники" at bounding box center [316, 16] width 48 height 10
select select "30"
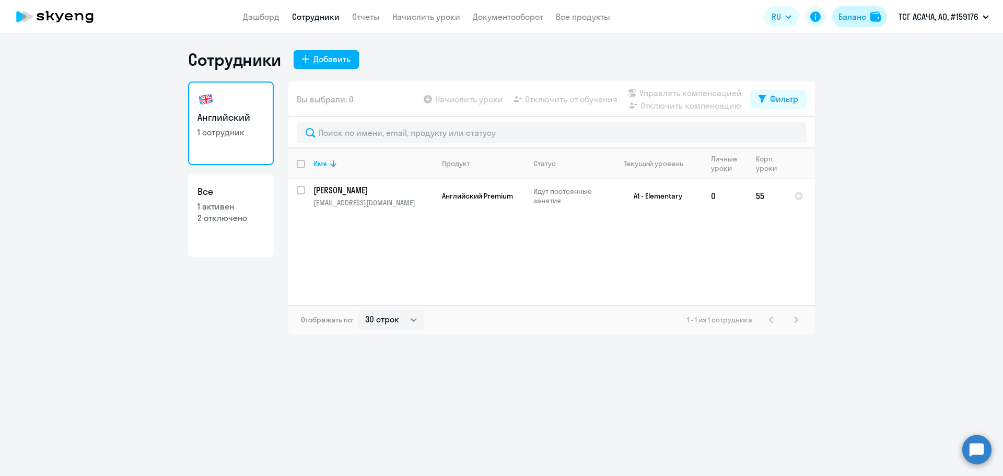
click at [861, 17] on div "Баланс" at bounding box center [852, 16] width 28 height 13
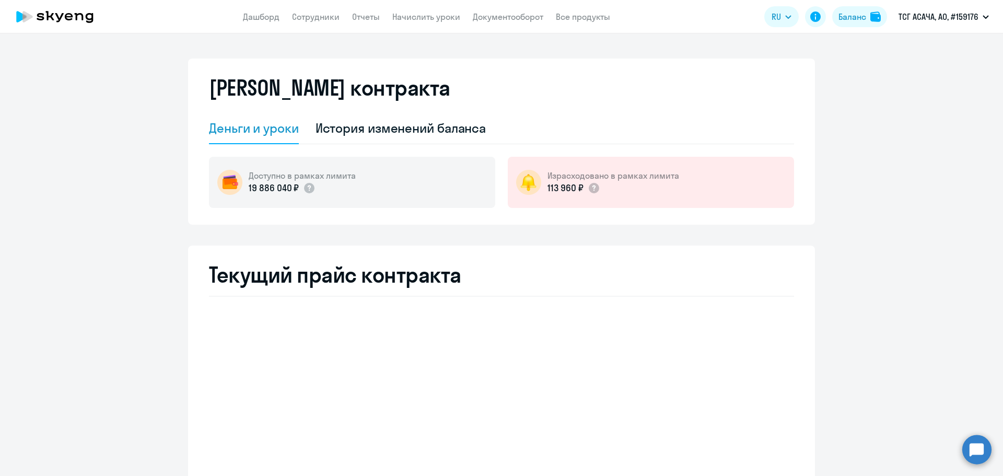
select select "english_adult_not_native_speaker"
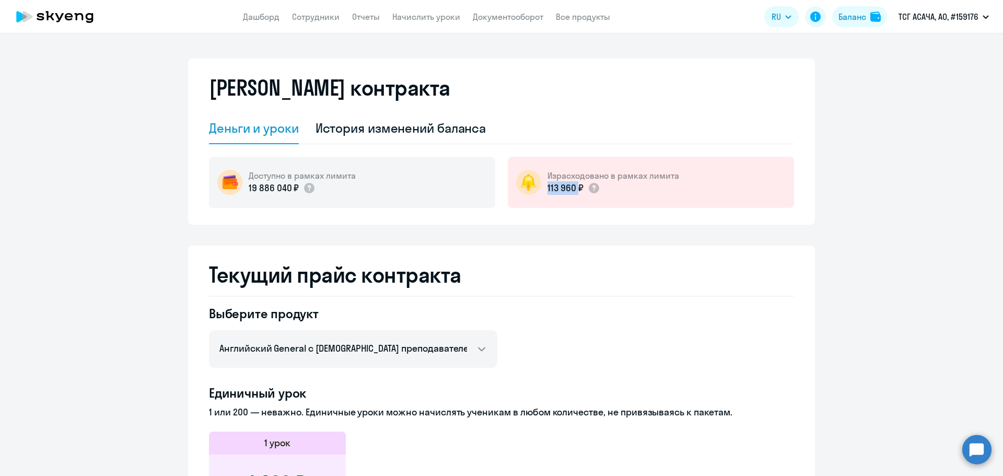
drag, startPoint x: 545, startPoint y: 188, endPoint x: 576, endPoint y: 187, distance: 30.8
click at [576, 187] on p "113 960 ₽" at bounding box center [565, 188] width 36 height 14
click at [581, 227] on div "[PERSON_NAME] контракта [PERSON_NAME] и уроки История изменений баланса Доступн…" at bounding box center [501, 480] width 627 height 842
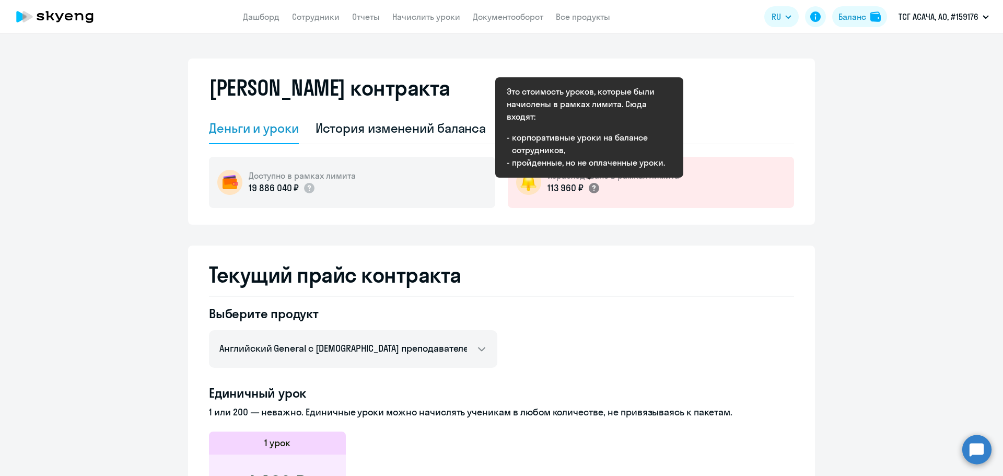
click at [589, 186] on circle at bounding box center [594, 188] width 10 height 10
click at [592, 187] on circle at bounding box center [594, 188] width 10 height 10
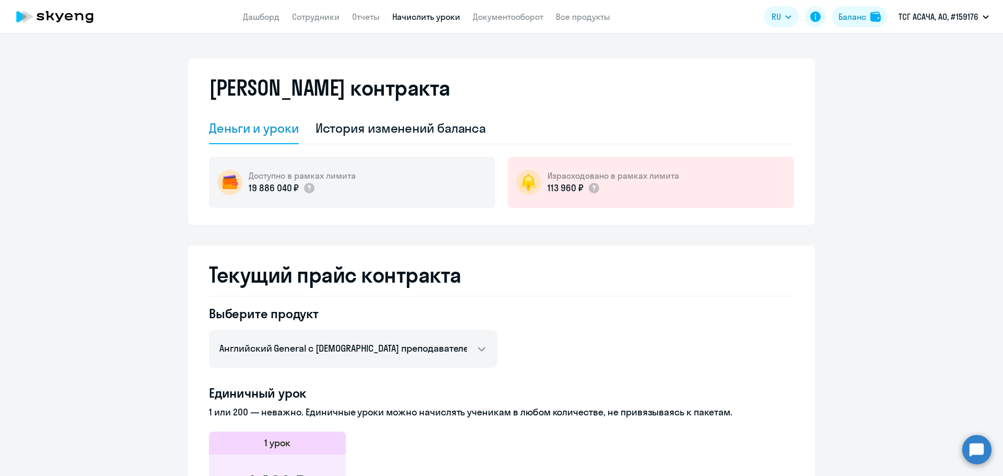
click at [429, 20] on link "Начислить уроки" at bounding box center [426, 16] width 68 height 10
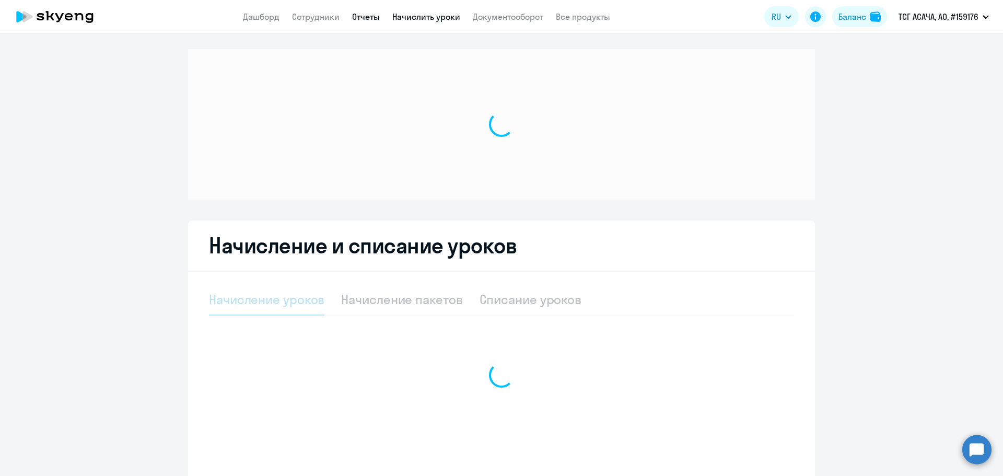
select select "10"
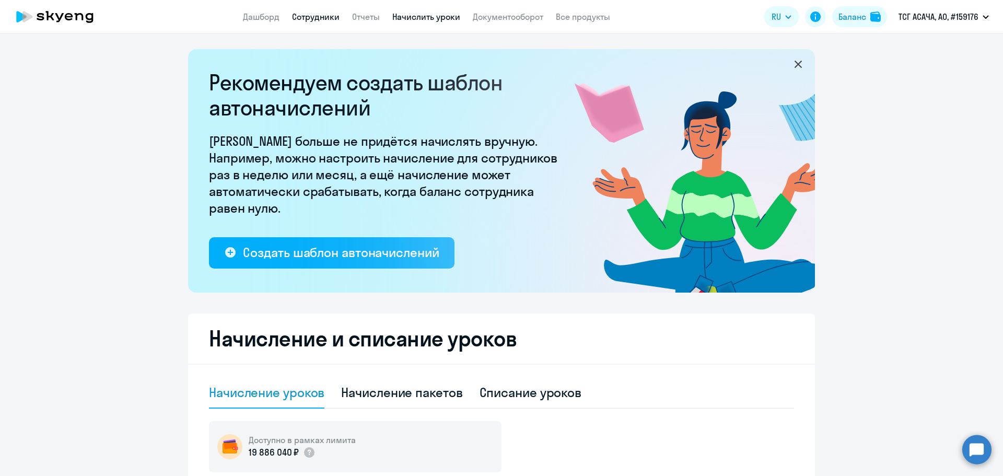
click at [315, 17] on link "Сотрудники" at bounding box center [316, 16] width 48 height 10
select select "30"
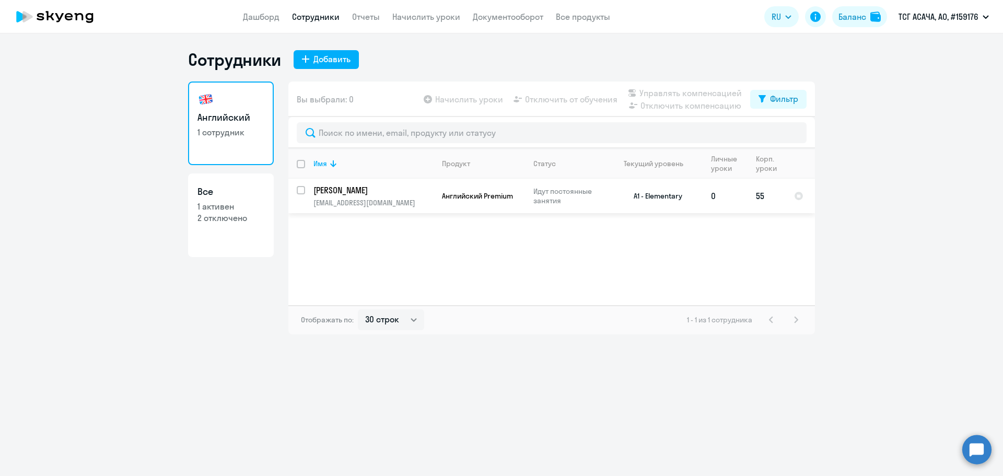
drag, startPoint x: 754, startPoint y: 197, endPoint x: 771, endPoint y: 200, distance: 16.8
click at [771, 200] on td "55" at bounding box center [767, 196] width 38 height 34
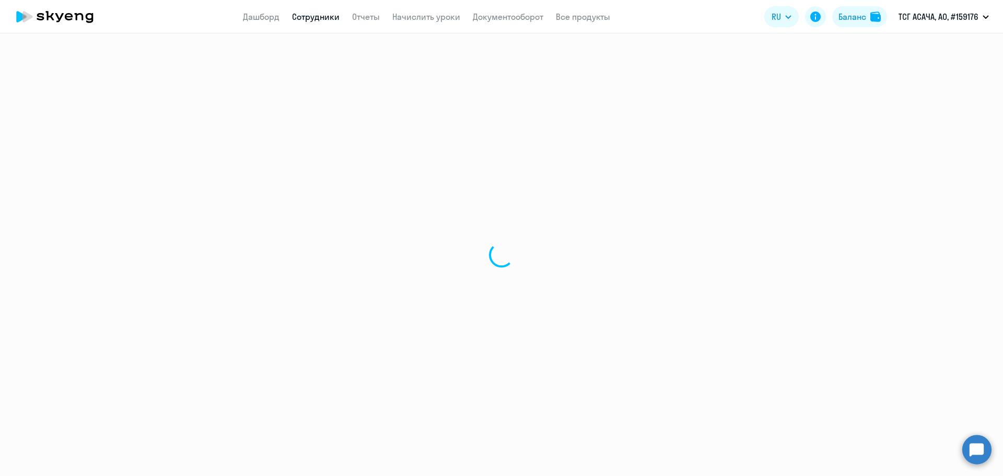
select select "english"
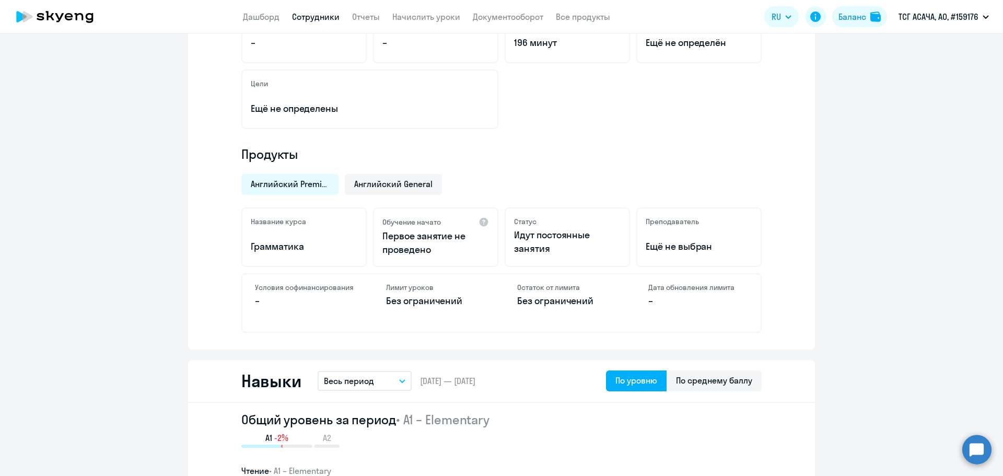
scroll to position [104, 0]
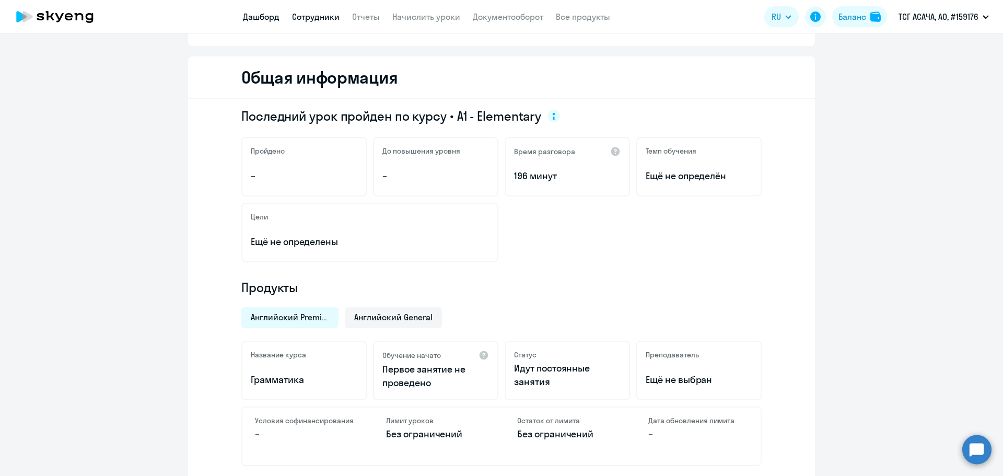
click at [263, 18] on link "Дашборд" at bounding box center [261, 16] width 37 height 10
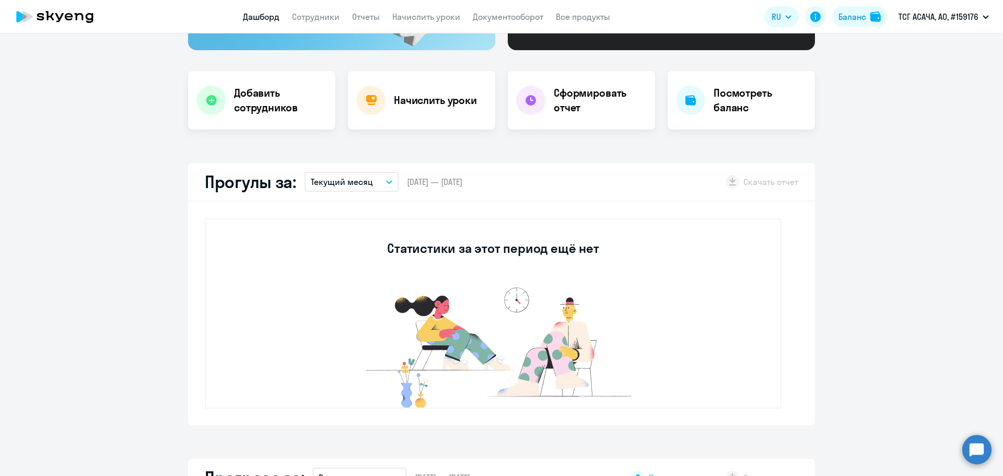
scroll to position [105, 0]
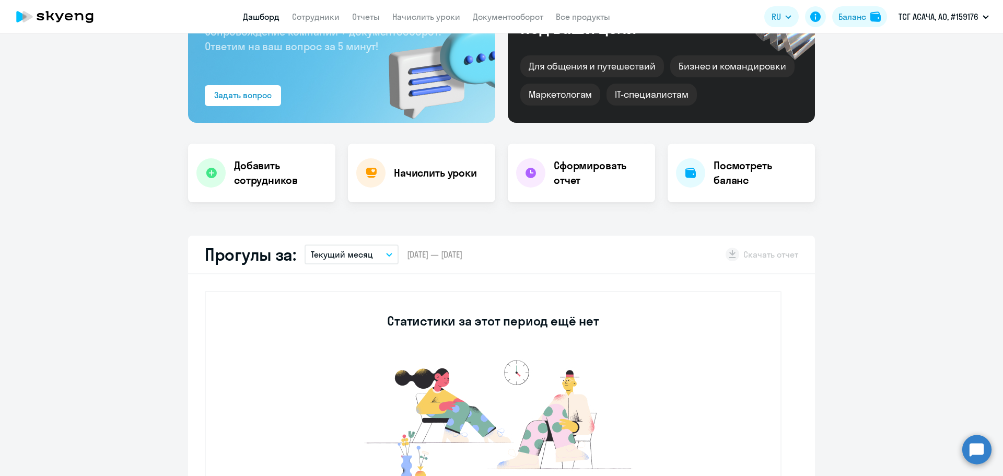
select select "30"
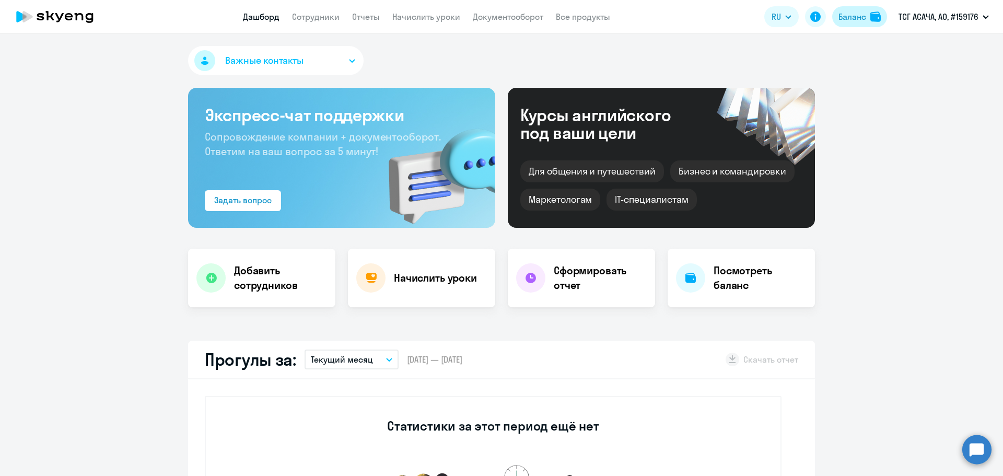
click at [861, 16] on div "Баланс" at bounding box center [852, 16] width 28 height 13
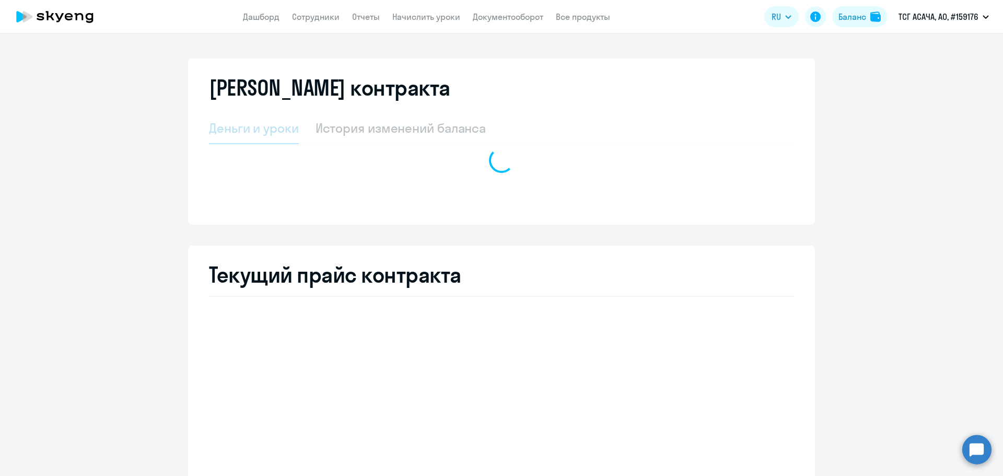
select select "english_adult_not_native_speaker"
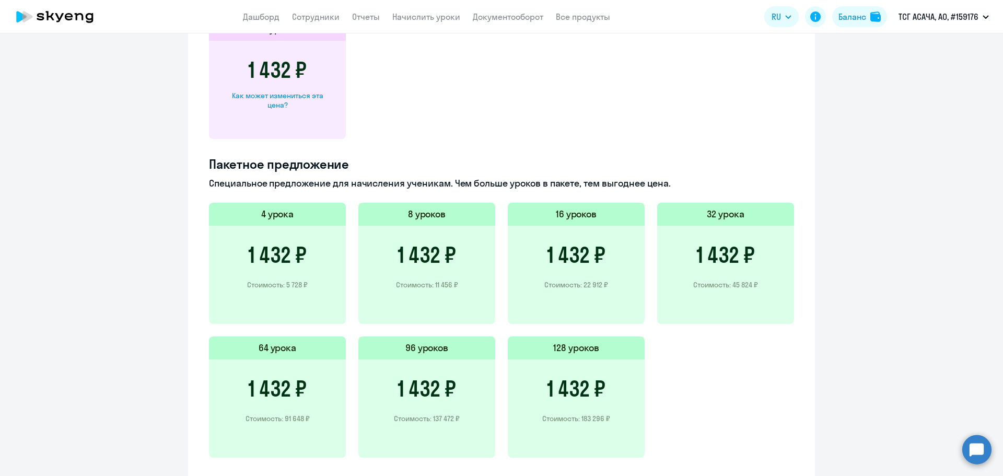
scroll to position [460, 0]
